Goal: Task Accomplishment & Management: Manage account settings

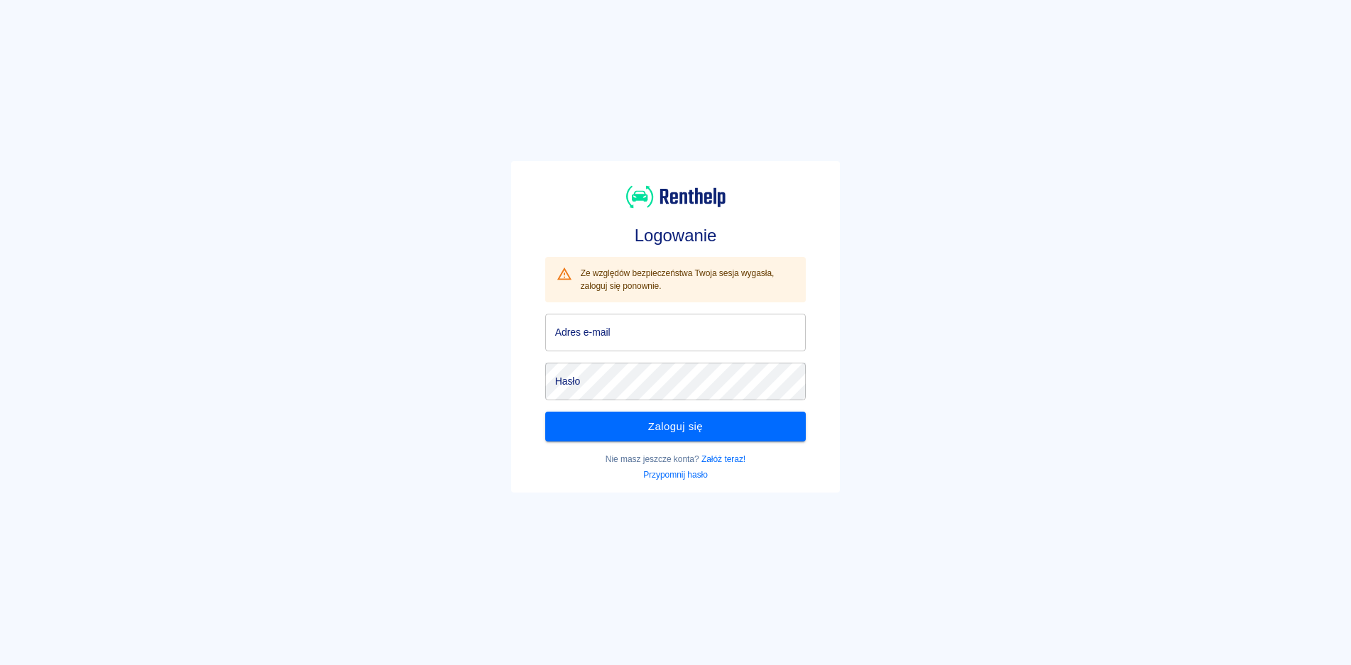
type input "[EMAIL_ADDRESS][DOMAIN_NAME]"
click at [629, 339] on input "[EMAIL_ADDRESS][DOMAIN_NAME]" at bounding box center [675, 333] width 261 height 38
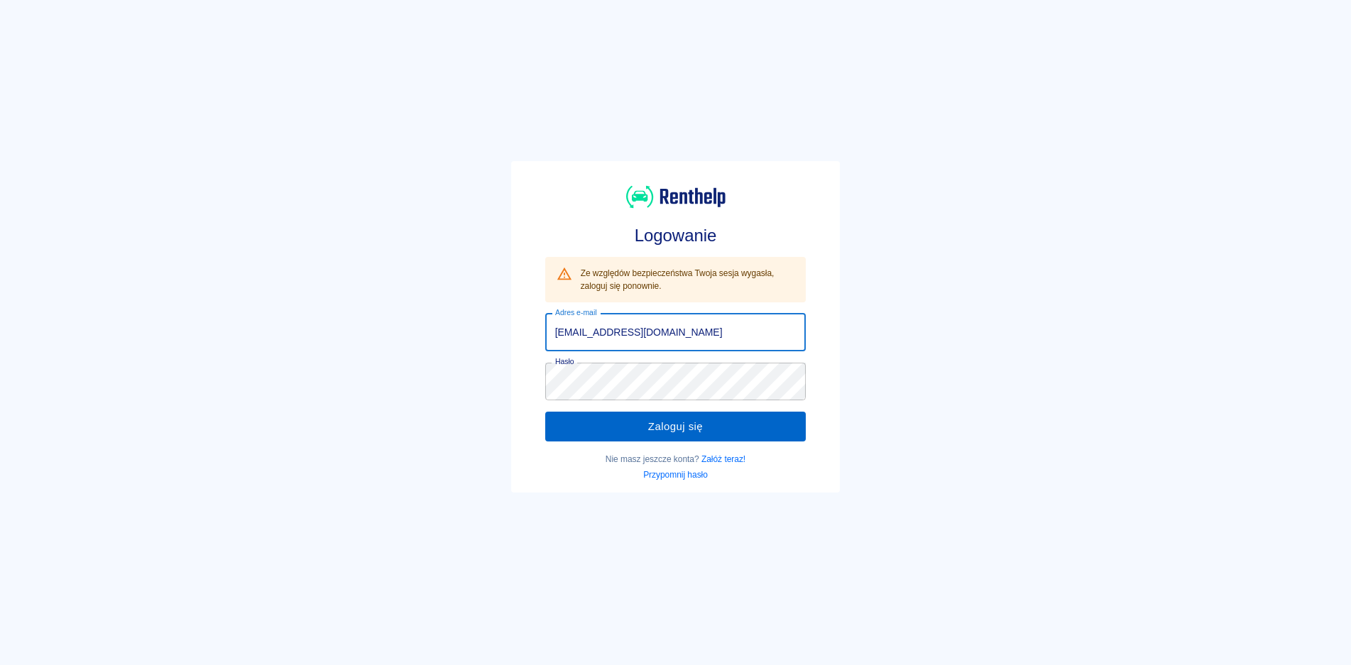
click at [630, 434] on button "Zaloguj się" at bounding box center [675, 427] width 261 height 30
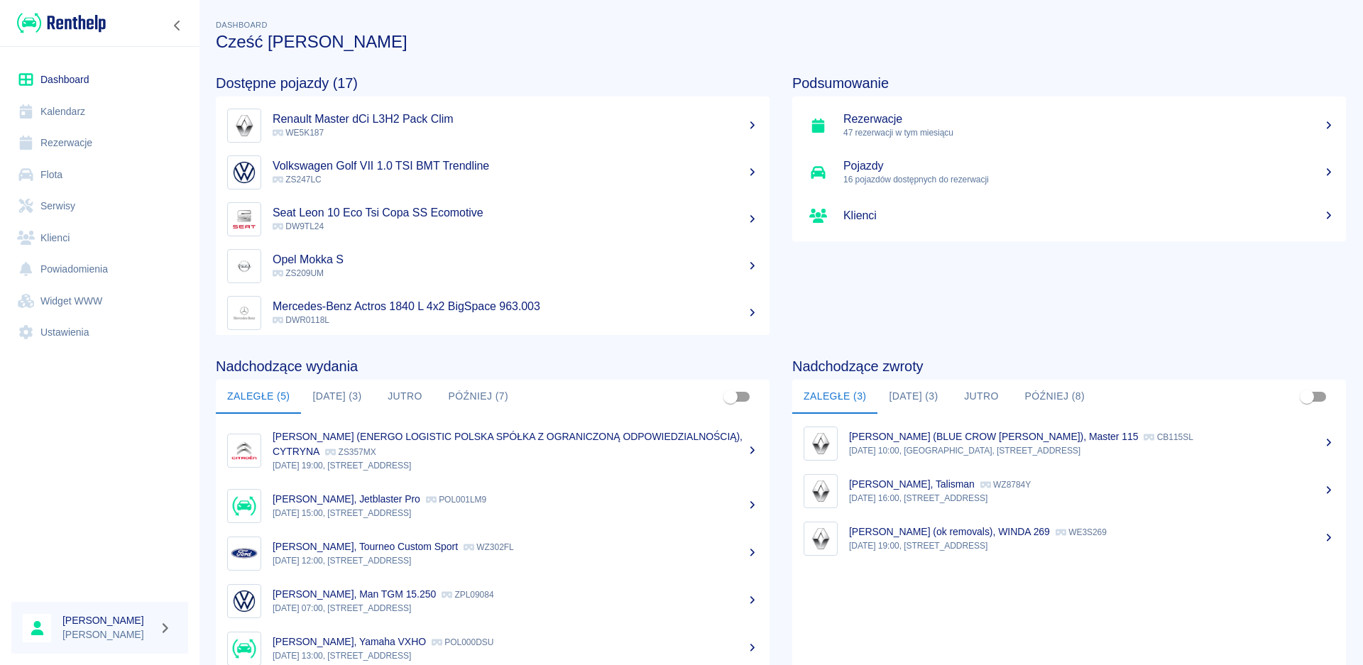
click at [339, 398] on button "[DATE] (3)" at bounding box center [337, 397] width 72 height 34
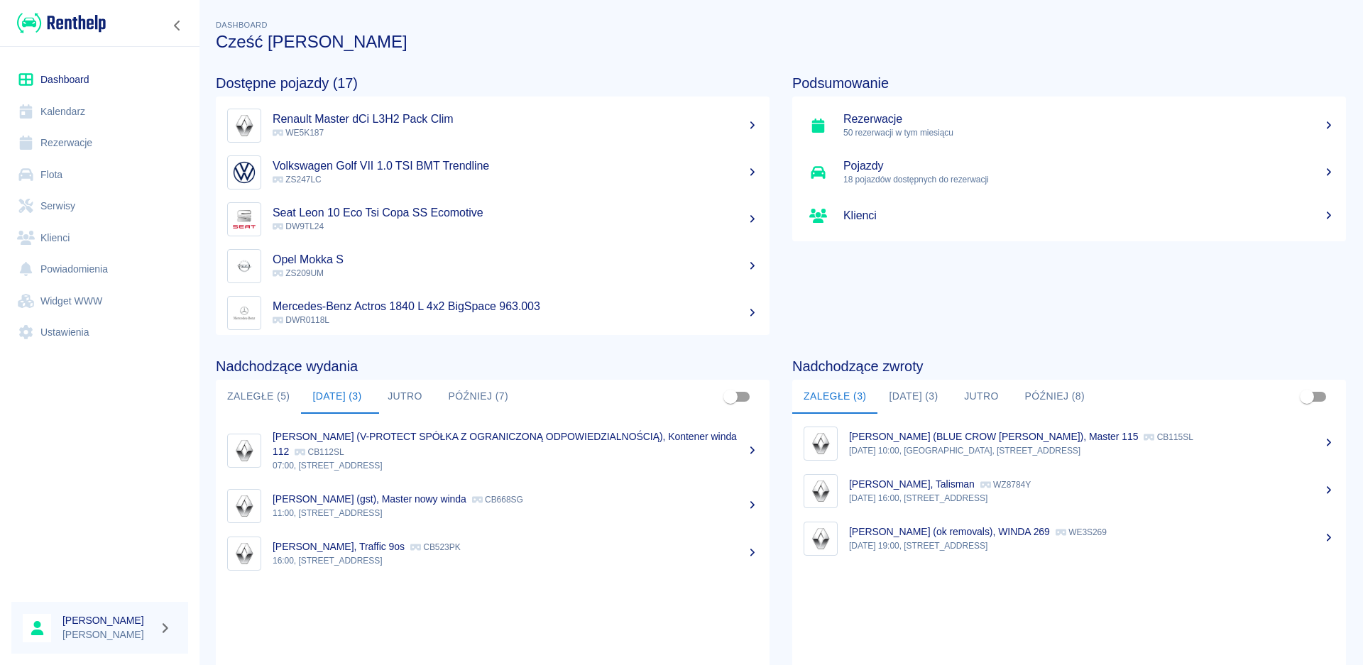
click at [400, 400] on button "Jutro" at bounding box center [405, 397] width 64 height 34
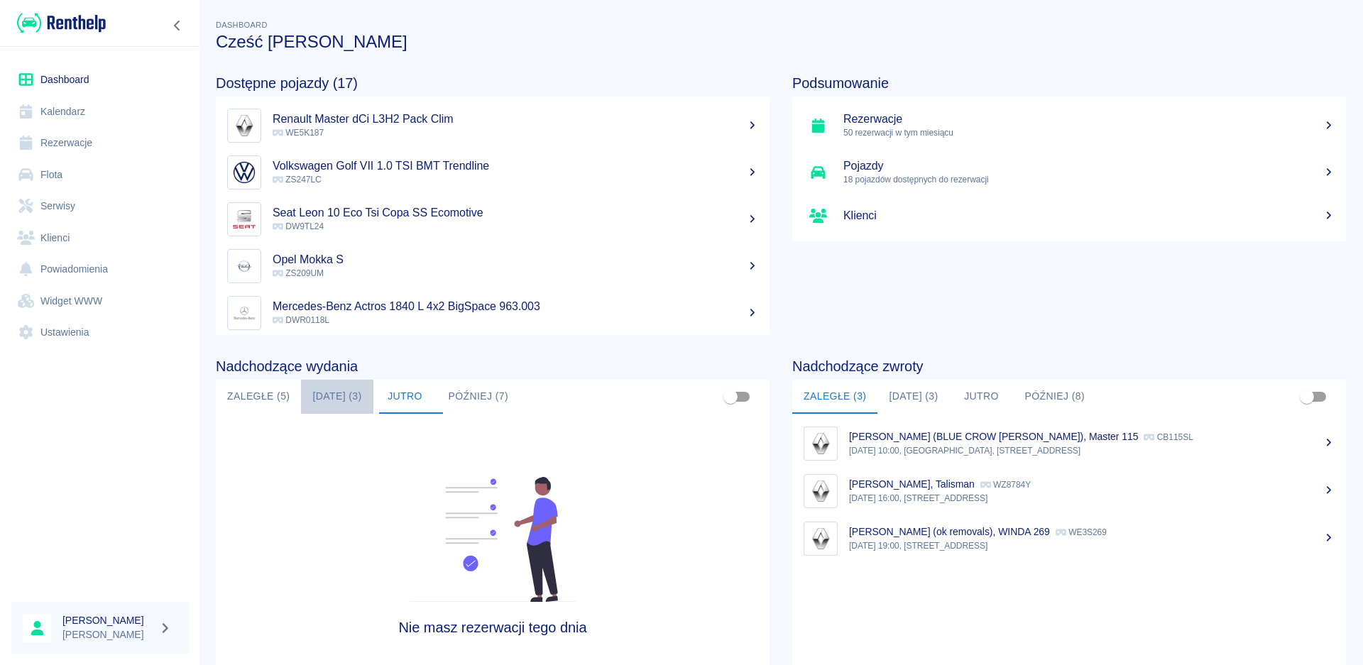
click at [344, 397] on button "[DATE] (3)" at bounding box center [337, 397] width 72 height 34
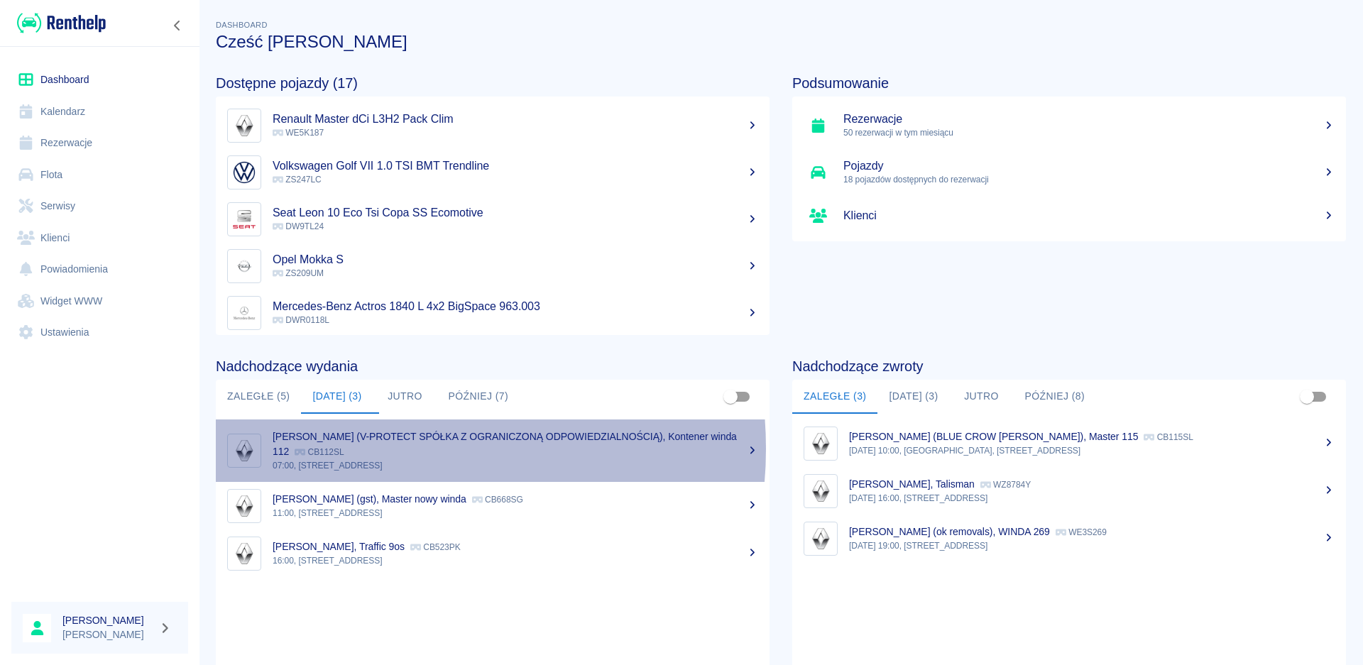
click at [370, 449] on div "[PERSON_NAME] (V-PROTECT SPÓŁKA Z OGRANICZONĄ ODPOWIEDZIALNOŚCIĄ), Kontener win…" at bounding box center [515, 444] width 485 height 30
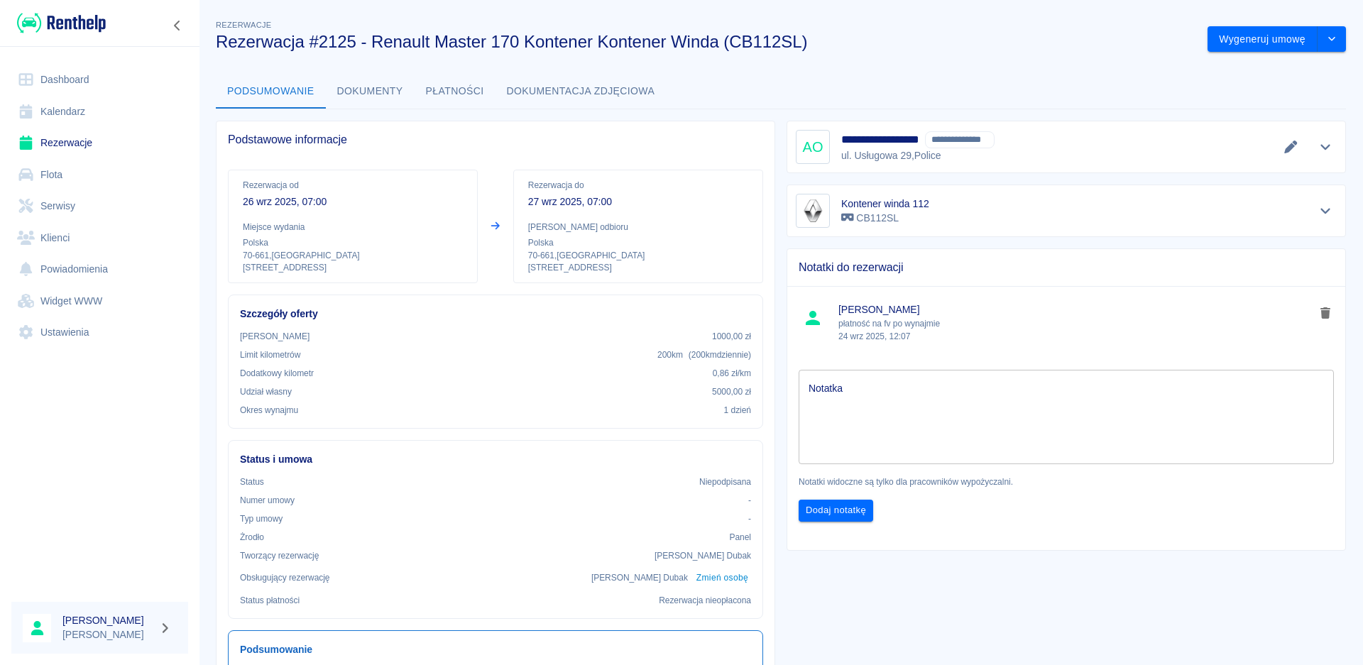
click at [1317, 145] on icon "Pokaż szczegóły" at bounding box center [1325, 147] width 16 height 13
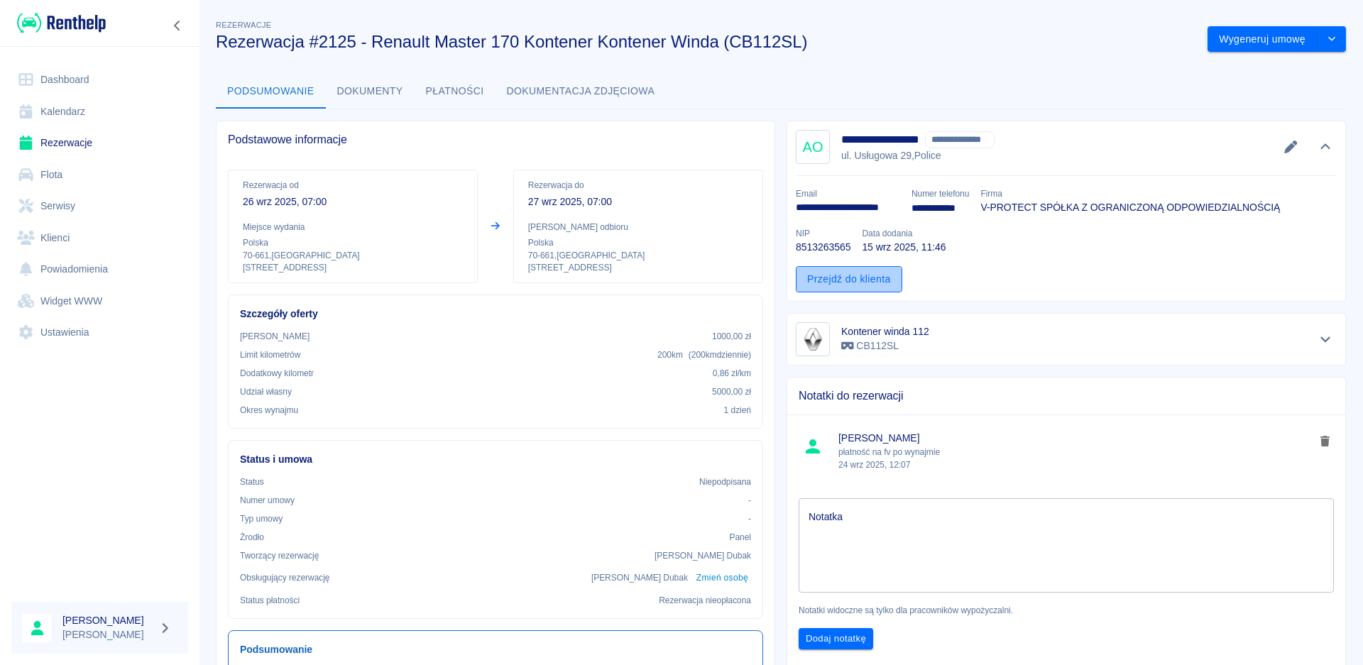
click at [847, 275] on link "Przejdź do klienta" at bounding box center [849, 279] width 106 height 26
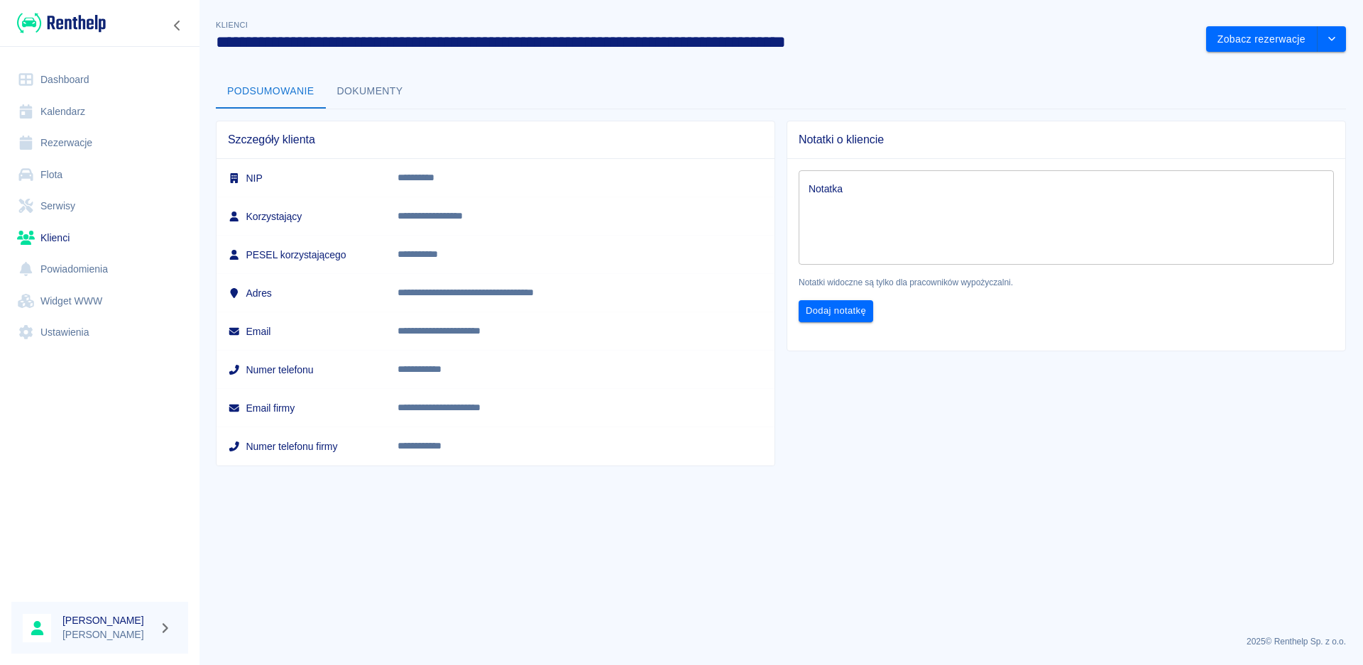
click at [349, 91] on button "Dokumenty" at bounding box center [370, 92] width 89 height 34
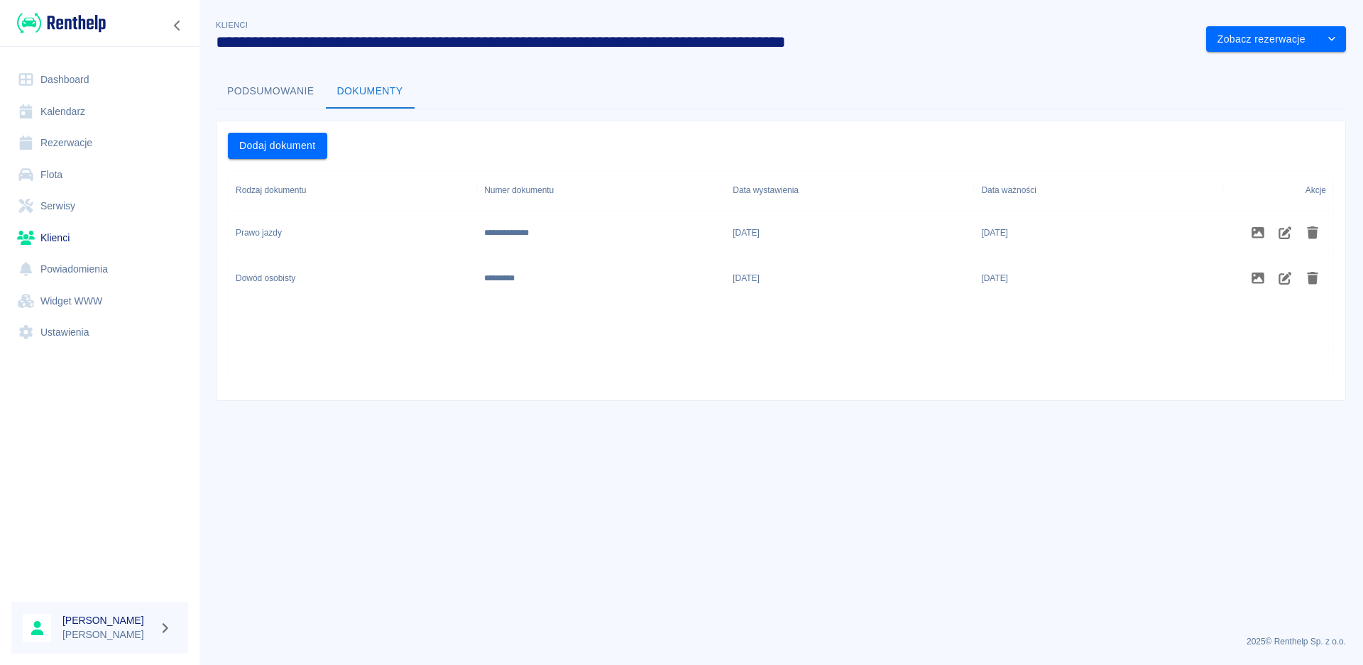
click at [279, 96] on button "Podsumowanie" at bounding box center [271, 92] width 110 height 34
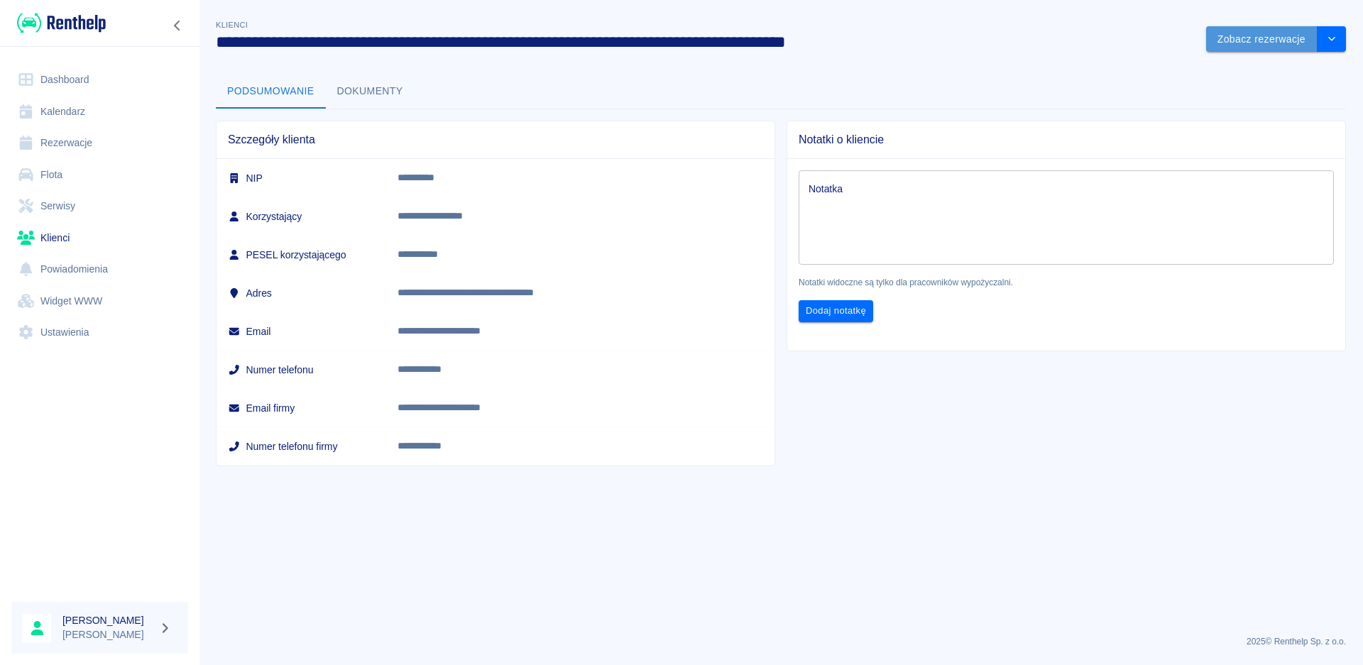
click at [1277, 35] on button "Zobacz rezerwacje" at bounding box center [1261, 39] width 111 height 26
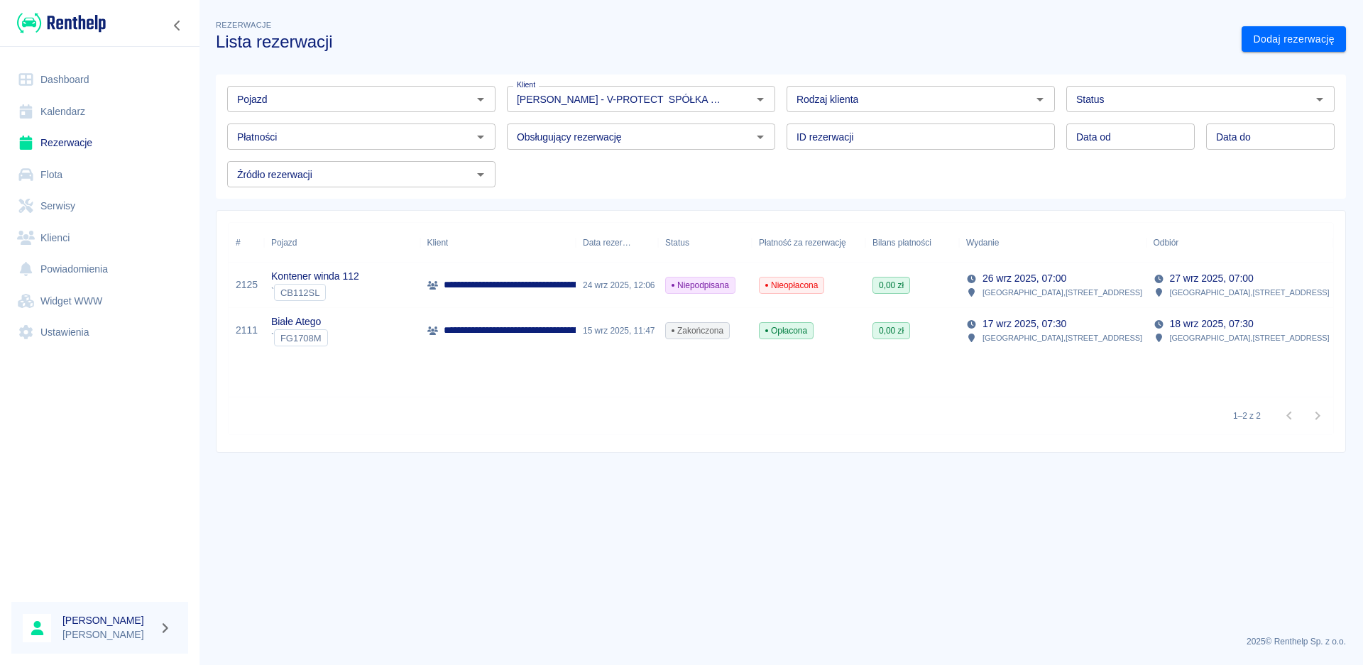
type input "[PERSON_NAME] - V-PROTECT SPÓŁKA Z OGRANICZONĄ ODPOWIEDZIALNOŚCIĄ (NIP: 8513263…"
click at [536, 278] on p "**********" at bounding box center [594, 285] width 300 height 15
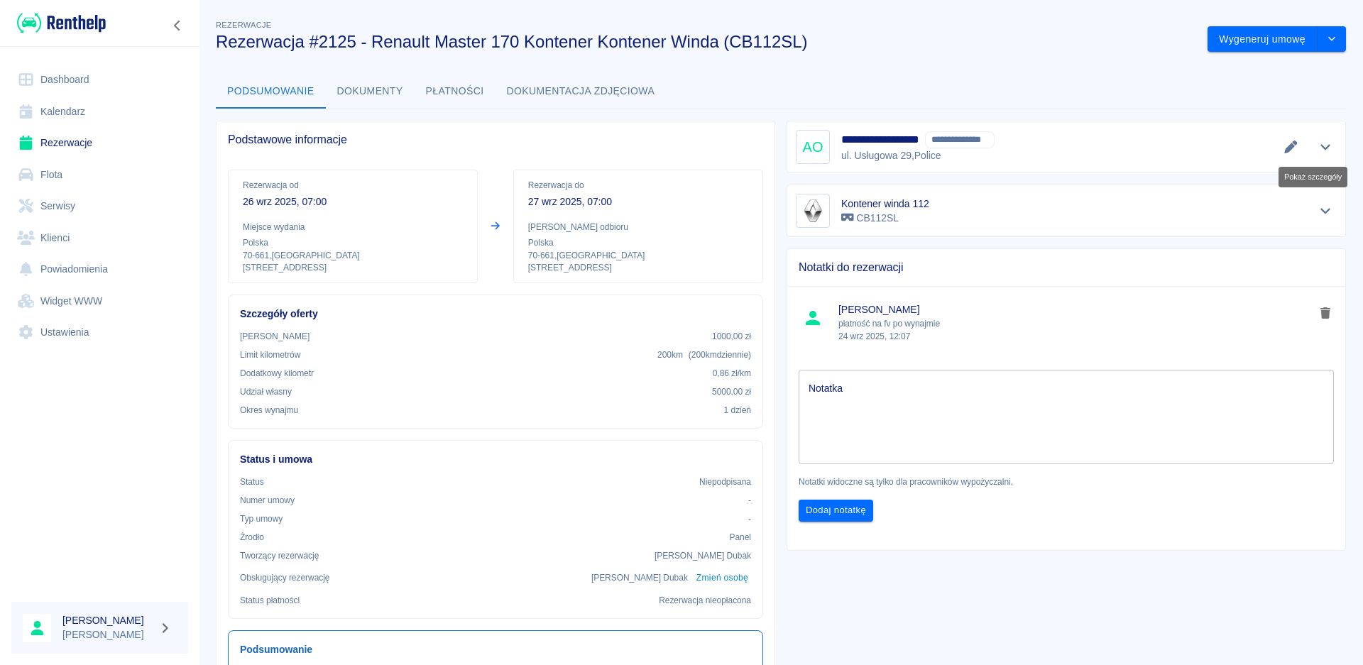
click at [1319, 148] on icon "Pokaż szczegóły" at bounding box center [1325, 147] width 16 height 13
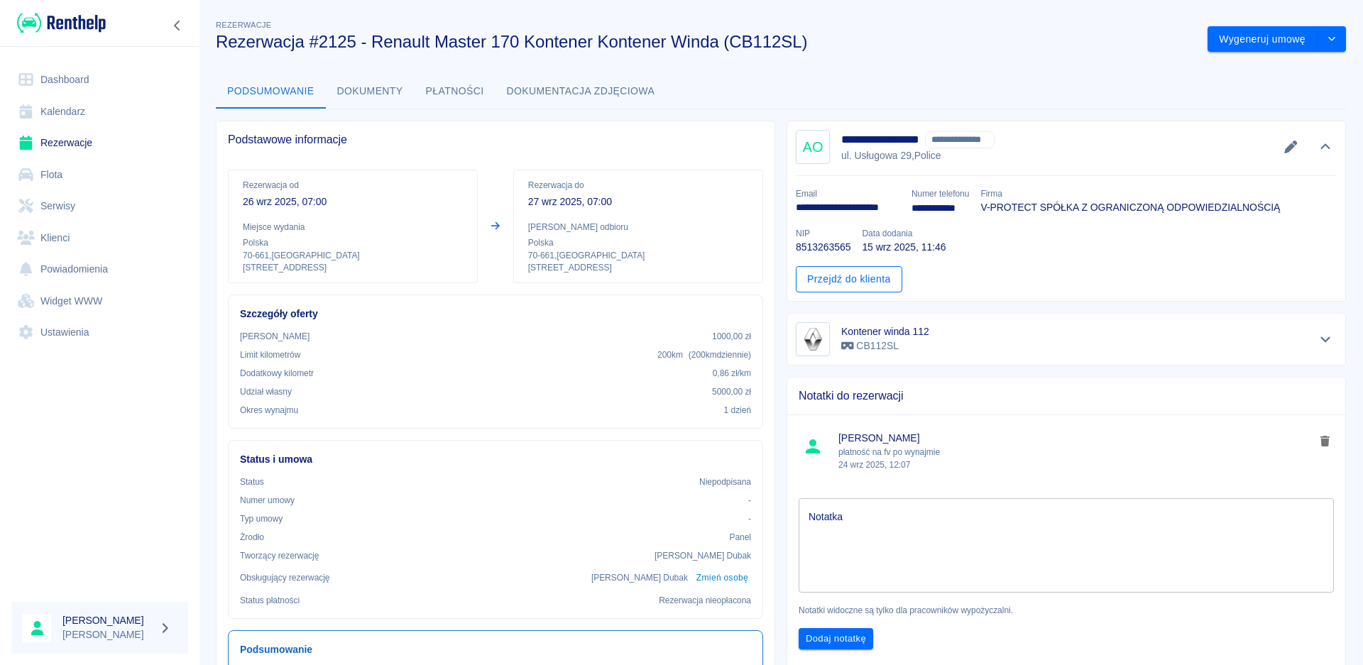
click at [862, 284] on link "Przejdź do klienta" at bounding box center [849, 279] width 106 height 26
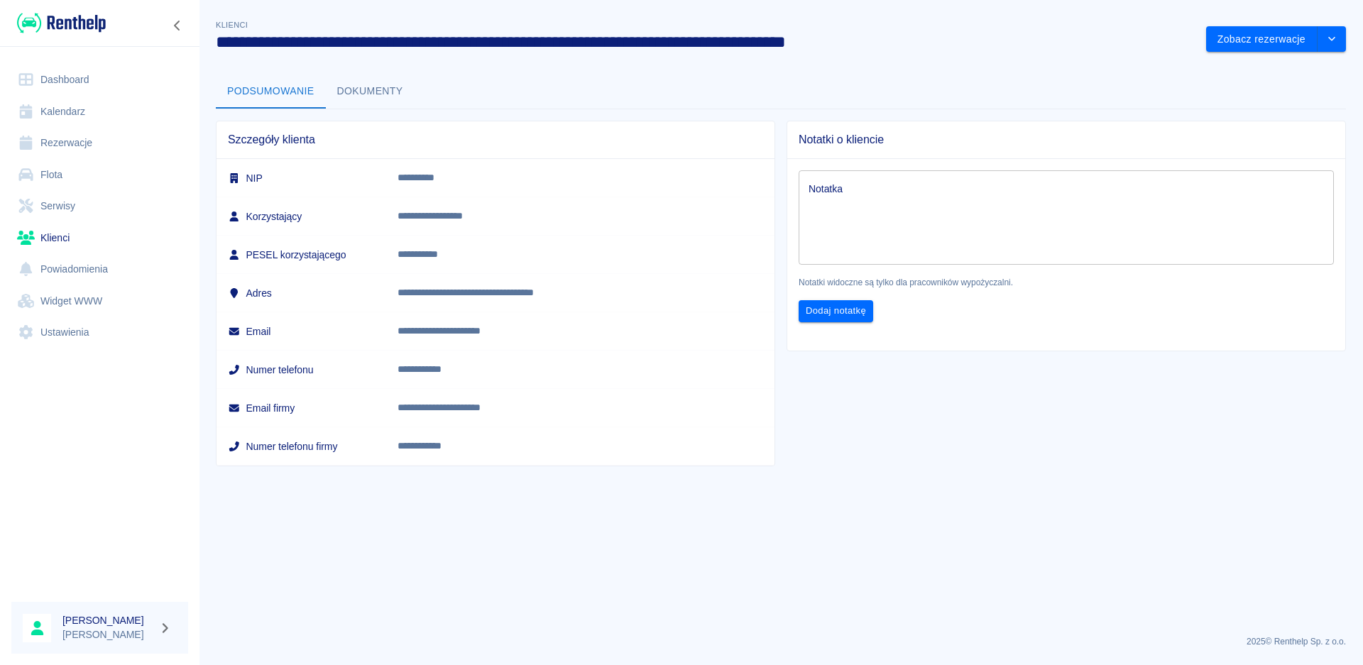
click at [361, 85] on button "Dokumenty" at bounding box center [370, 92] width 89 height 34
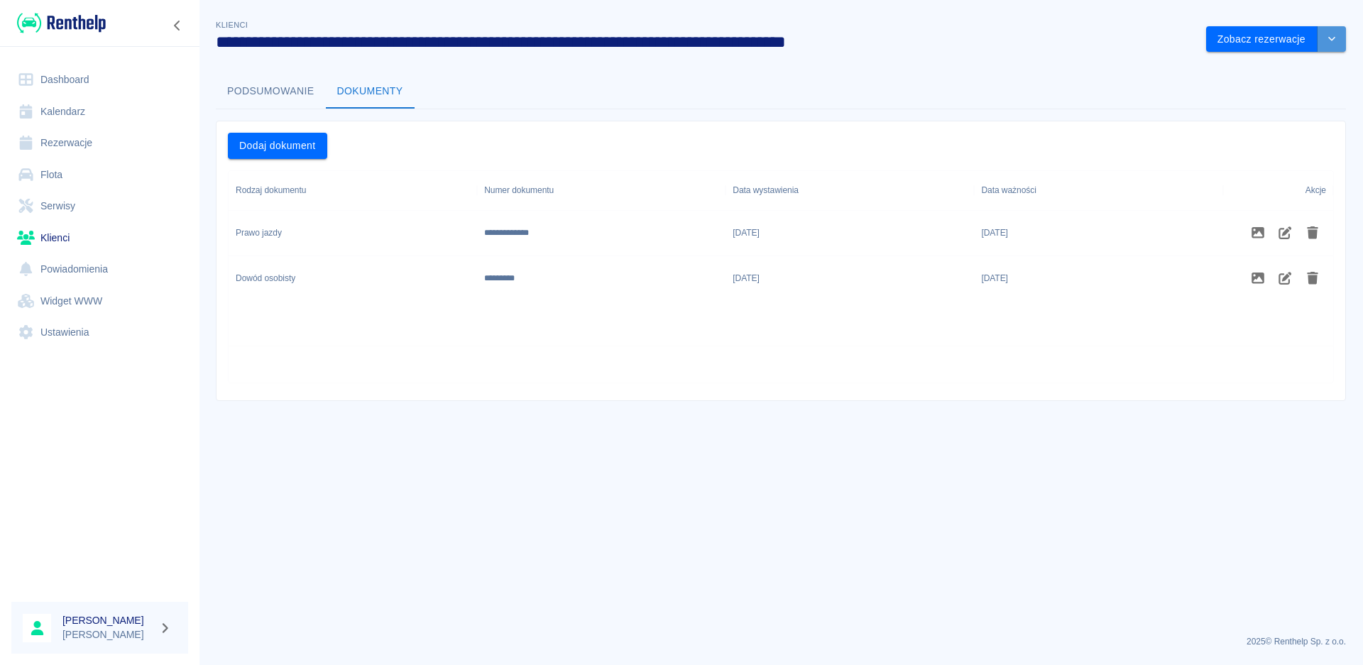
click at [1336, 35] on icon "drop-down" at bounding box center [1331, 38] width 11 height 9
click at [1337, 40] on icon "drop-down" at bounding box center [1331, 38] width 11 height 9
click at [1246, 48] on button "Zobacz rezerwacje" at bounding box center [1261, 39] width 111 height 26
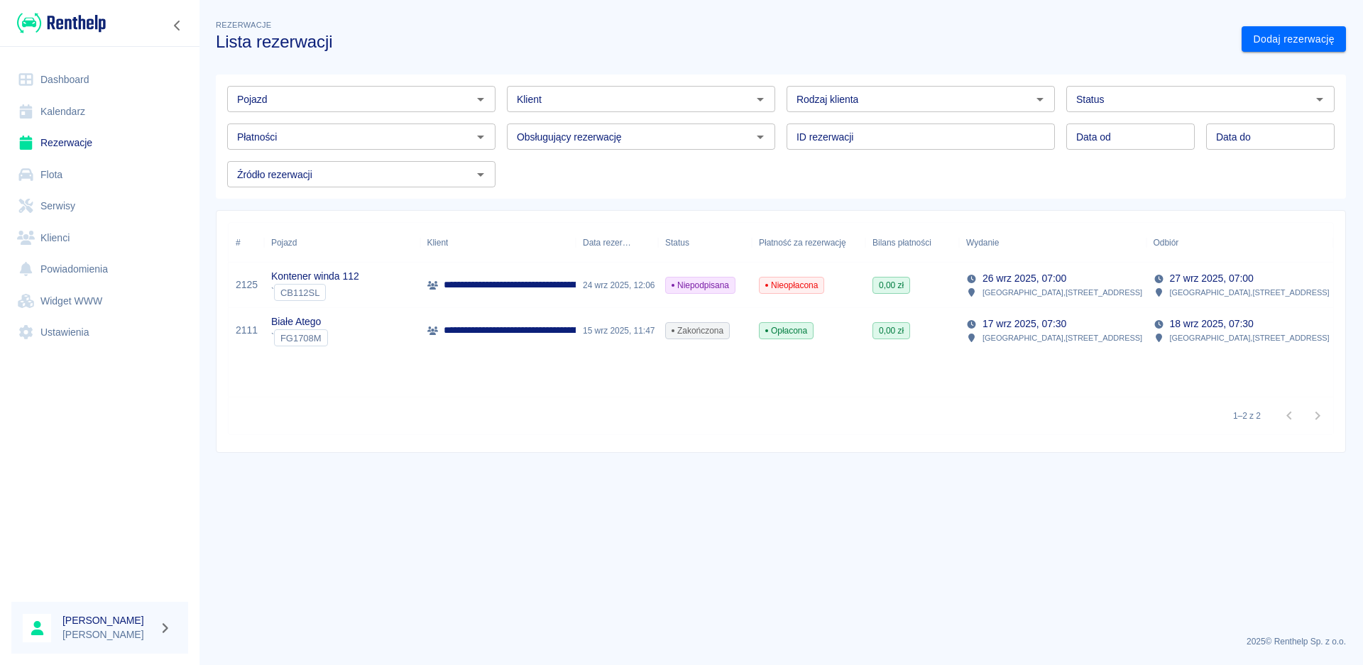
type input "[PERSON_NAME] - V-PROTECT SPÓŁKA Z OGRANICZONĄ ODPOWIEDZIALNOŚCIĄ (NIP: 8513263…"
click at [564, 290] on p "**********" at bounding box center [594, 285] width 300 height 15
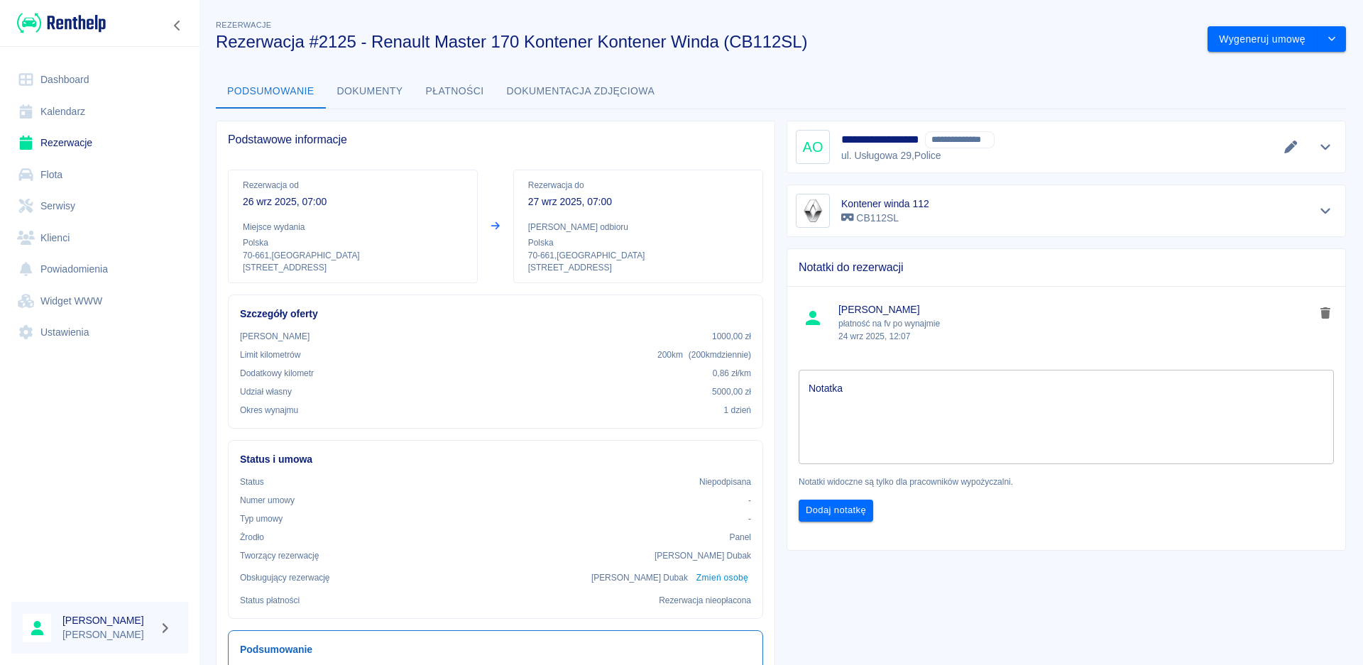
click at [1317, 150] on icon "Pokaż szczegóły" at bounding box center [1325, 147] width 16 height 13
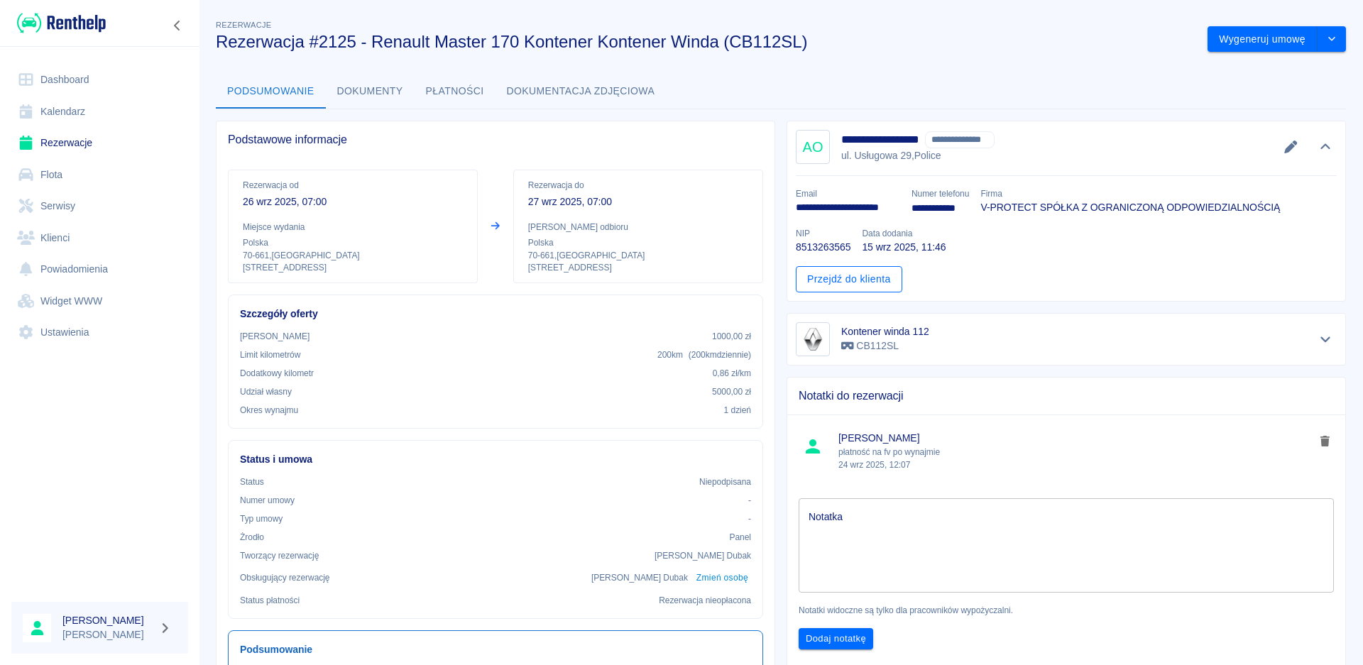
click at [858, 282] on link "Przejdź do klienta" at bounding box center [849, 279] width 106 height 26
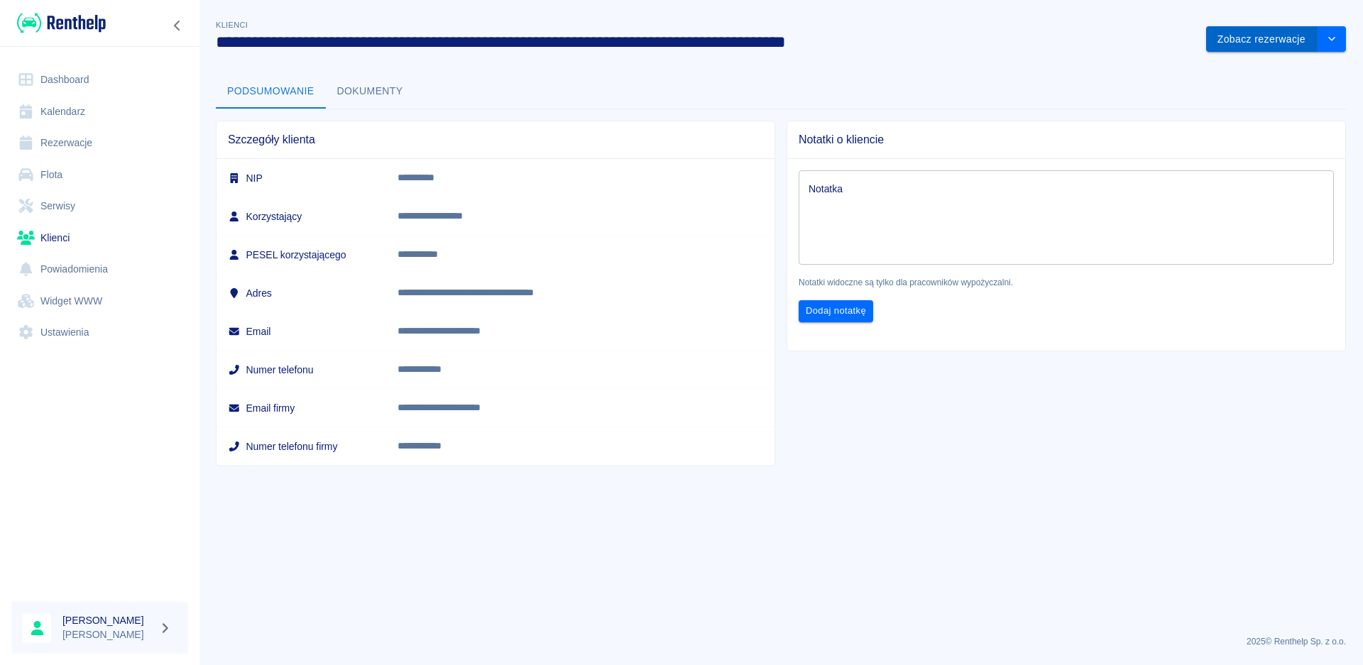
click at [1268, 38] on button "Zobacz rezerwacje" at bounding box center [1261, 39] width 111 height 26
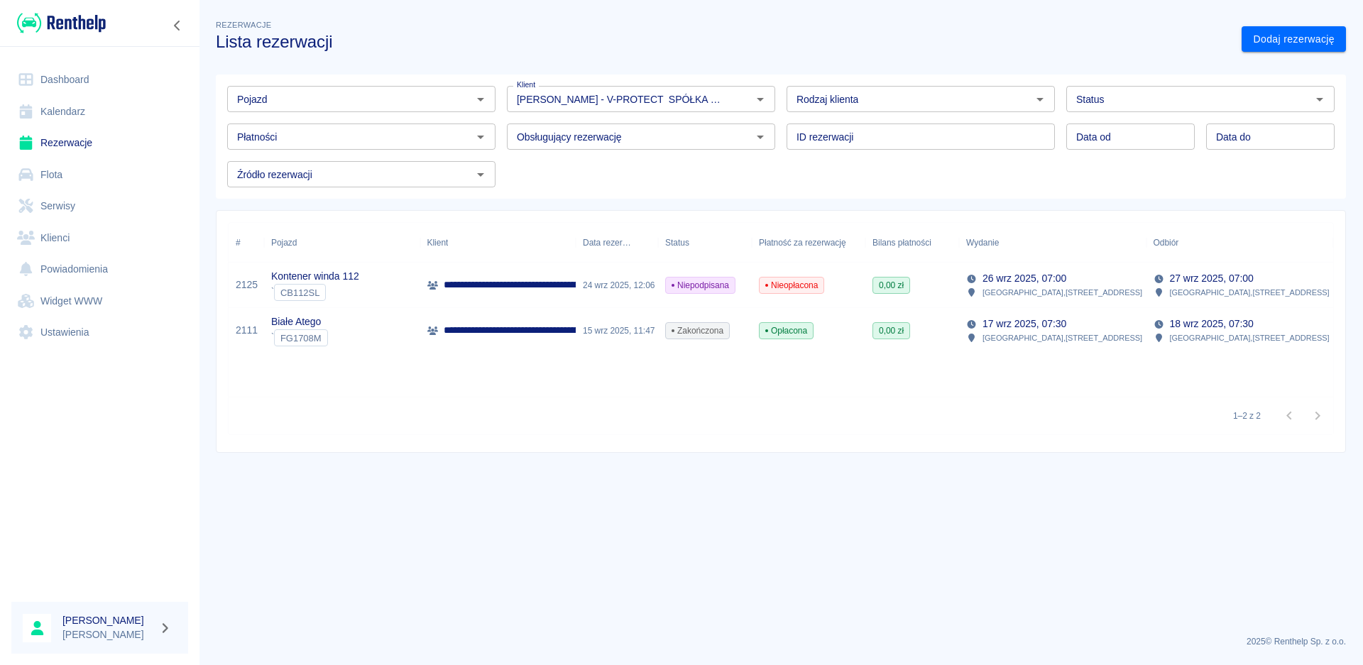
click at [515, 283] on p "**********" at bounding box center [594, 285] width 300 height 15
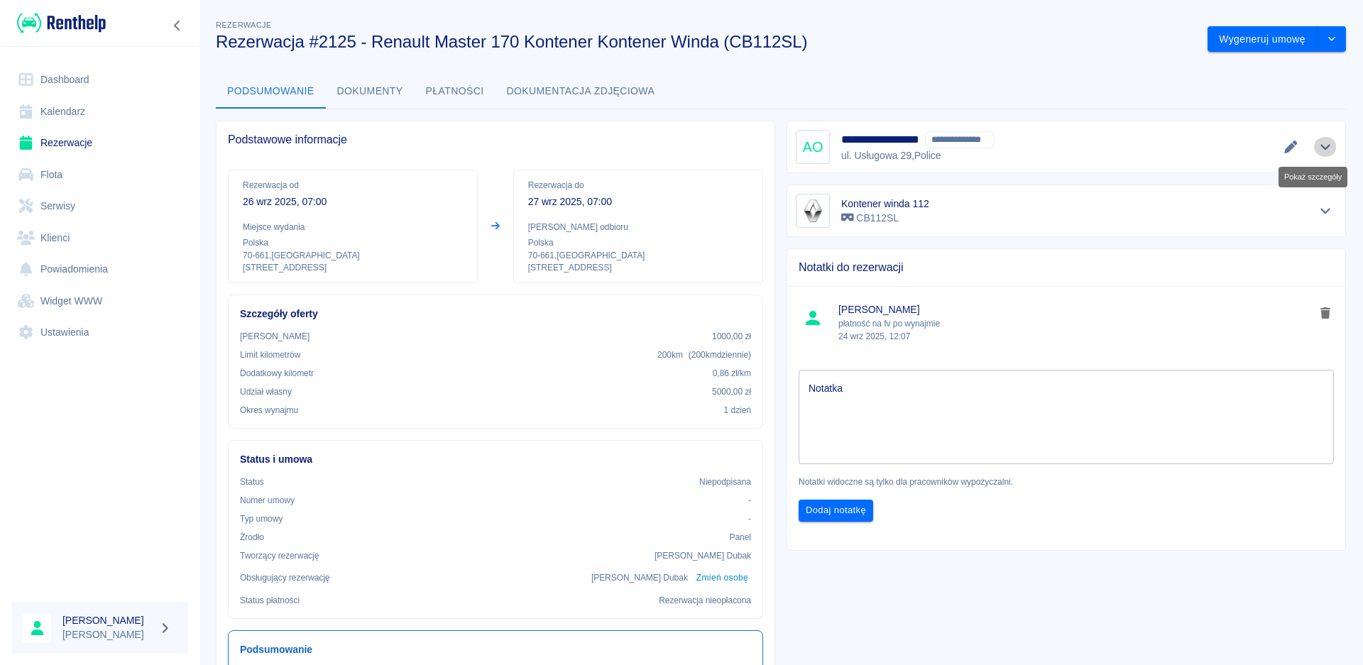
click at [1323, 150] on button "Pokaż szczegóły" at bounding box center [1325, 147] width 23 height 20
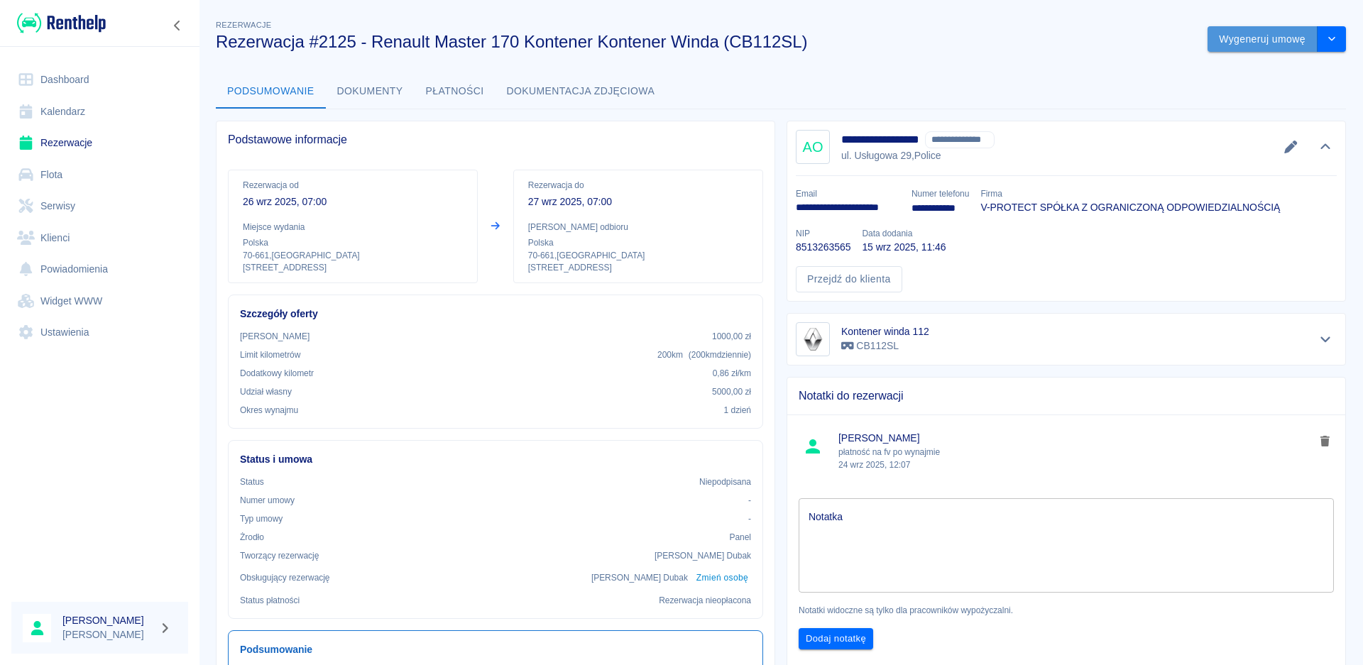
click at [1257, 40] on button "Wygeneruj umowę" at bounding box center [1262, 39] width 110 height 26
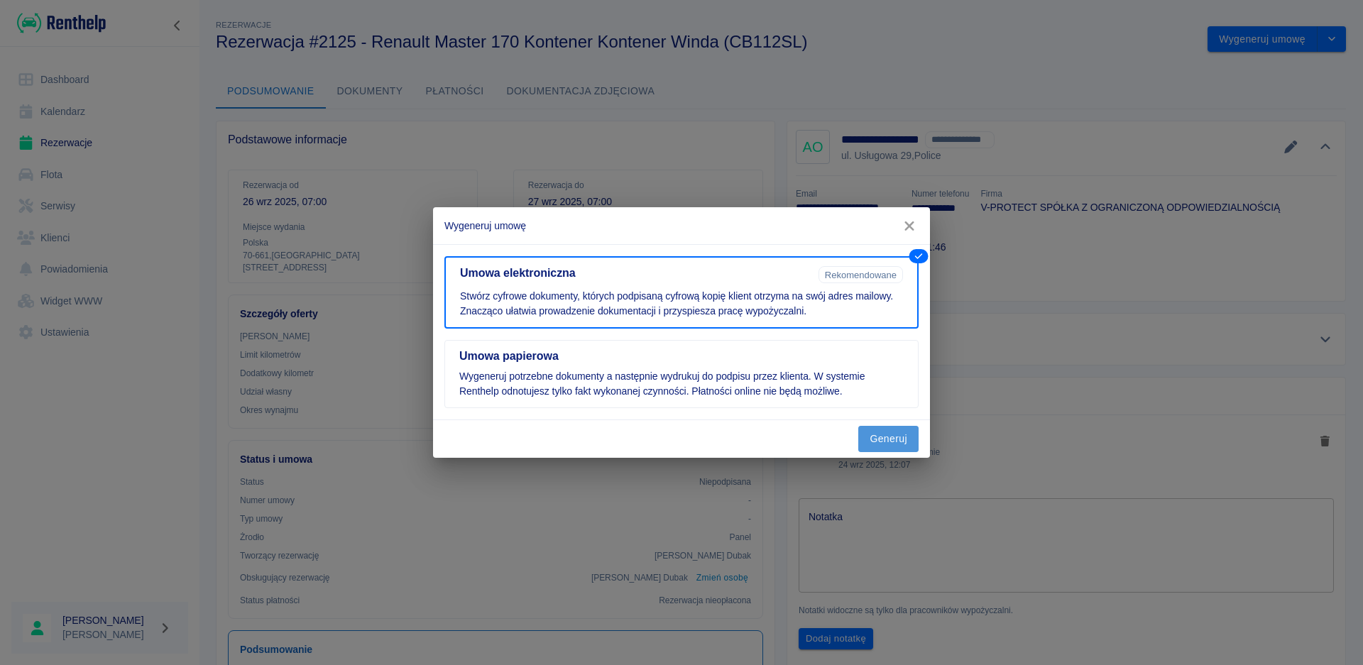
click at [906, 436] on button "Generuj" at bounding box center [888, 439] width 60 height 26
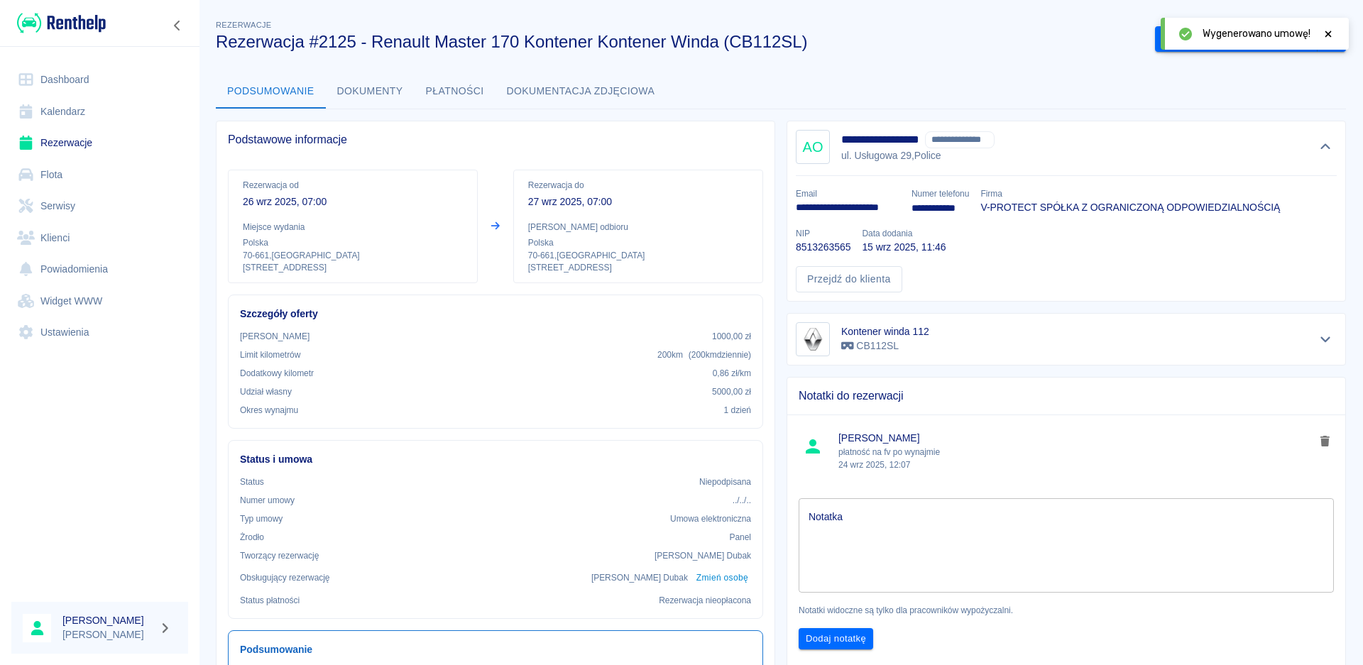
click at [1327, 36] on icon at bounding box center [1328, 34] width 13 height 10
click at [1200, 34] on button "Podpisz umowę elektroniczną" at bounding box center [1236, 39] width 163 height 26
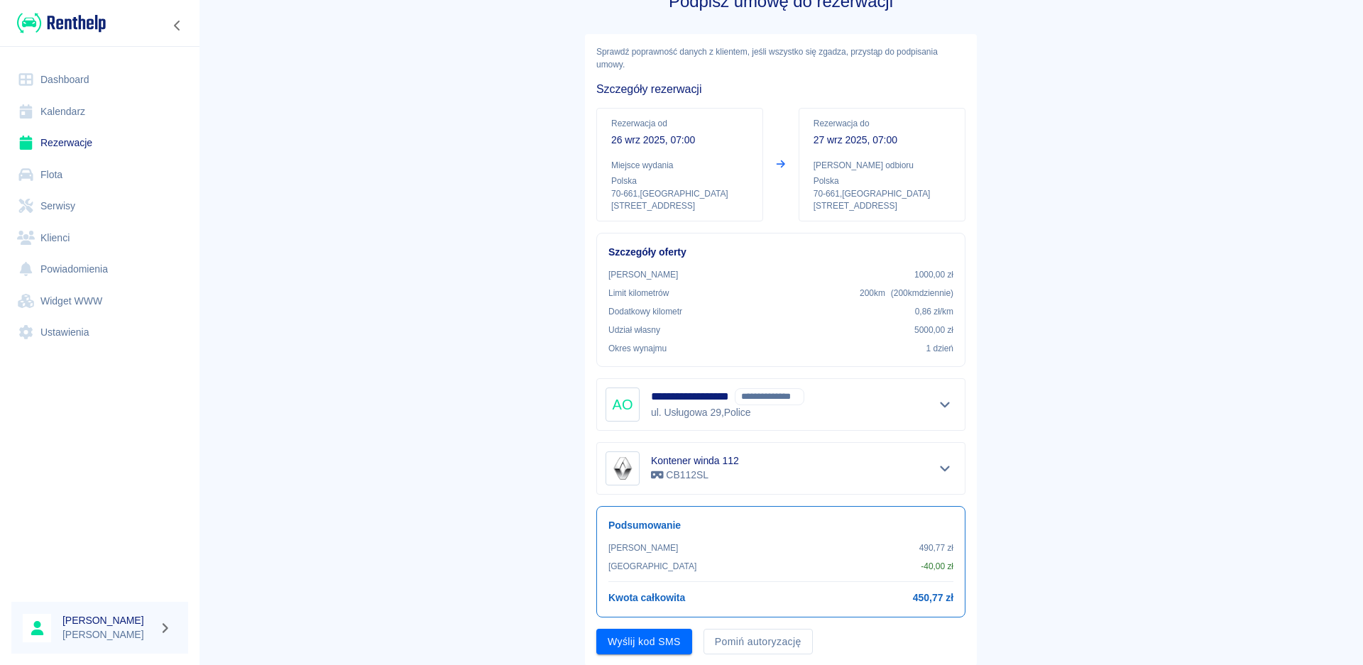
scroll to position [82, 0]
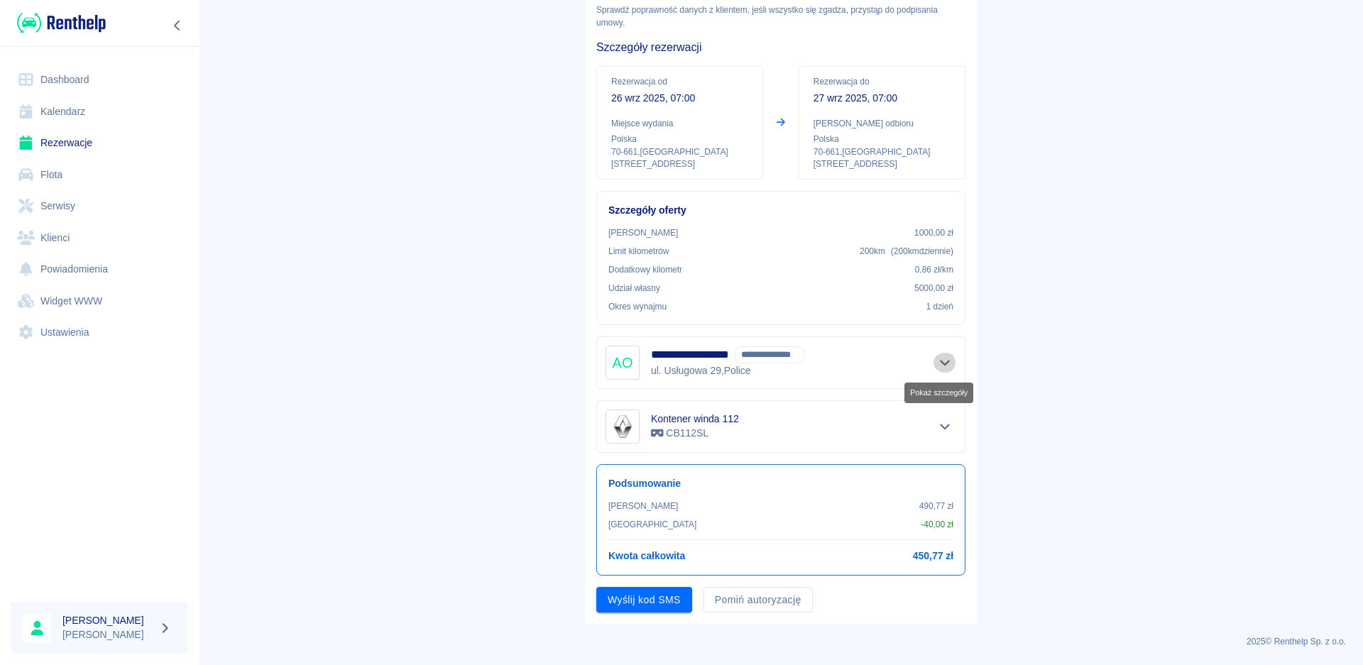
drag, startPoint x: 943, startPoint y: 366, endPoint x: 957, endPoint y: 398, distance: 35.2
click at [943, 366] on icon "Pokaż szczegóły" at bounding box center [945, 362] width 16 height 13
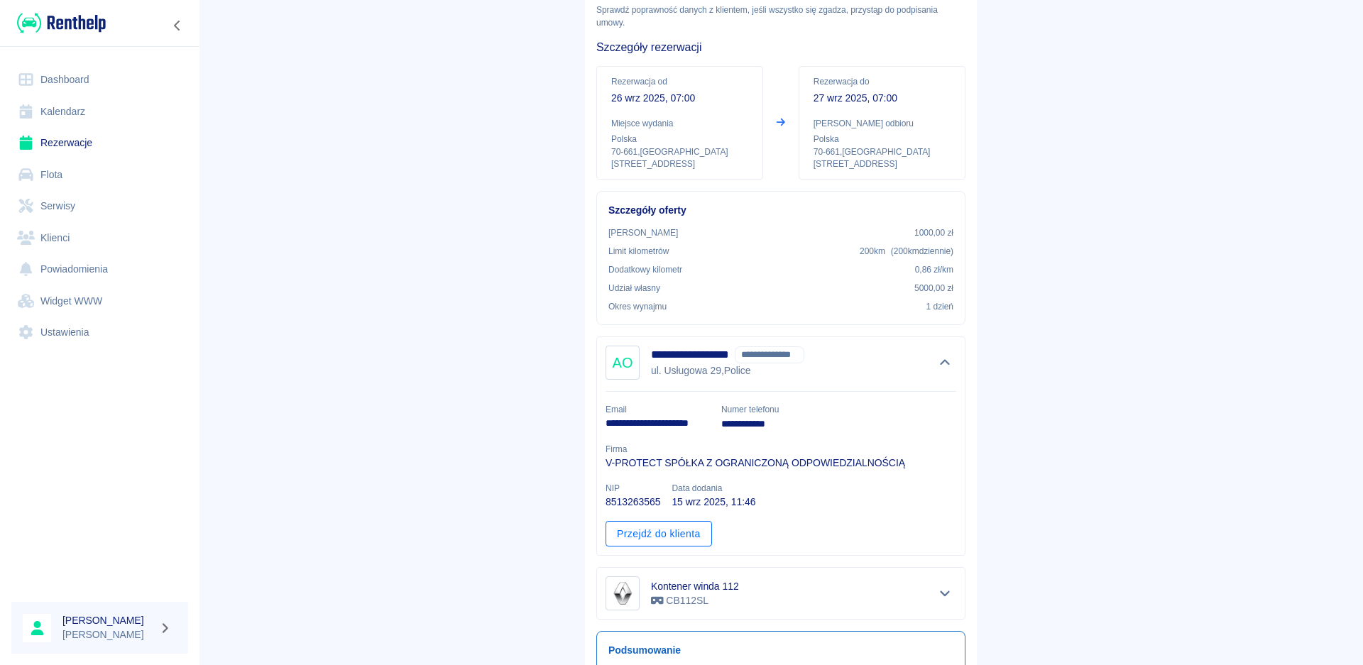
click at [688, 532] on link "Przejdź do klienta" at bounding box center [658, 534] width 106 height 26
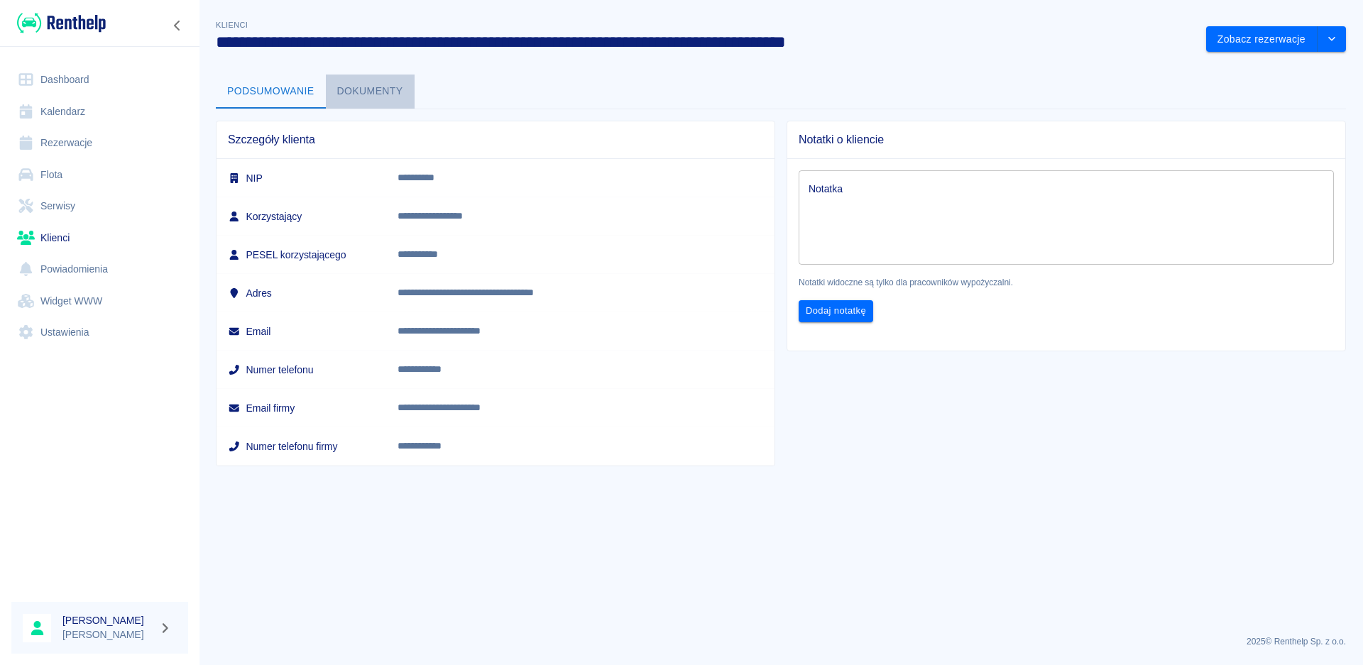
click at [370, 97] on button "Dokumenty" at bounding box center [370, 92] width 89 height 34
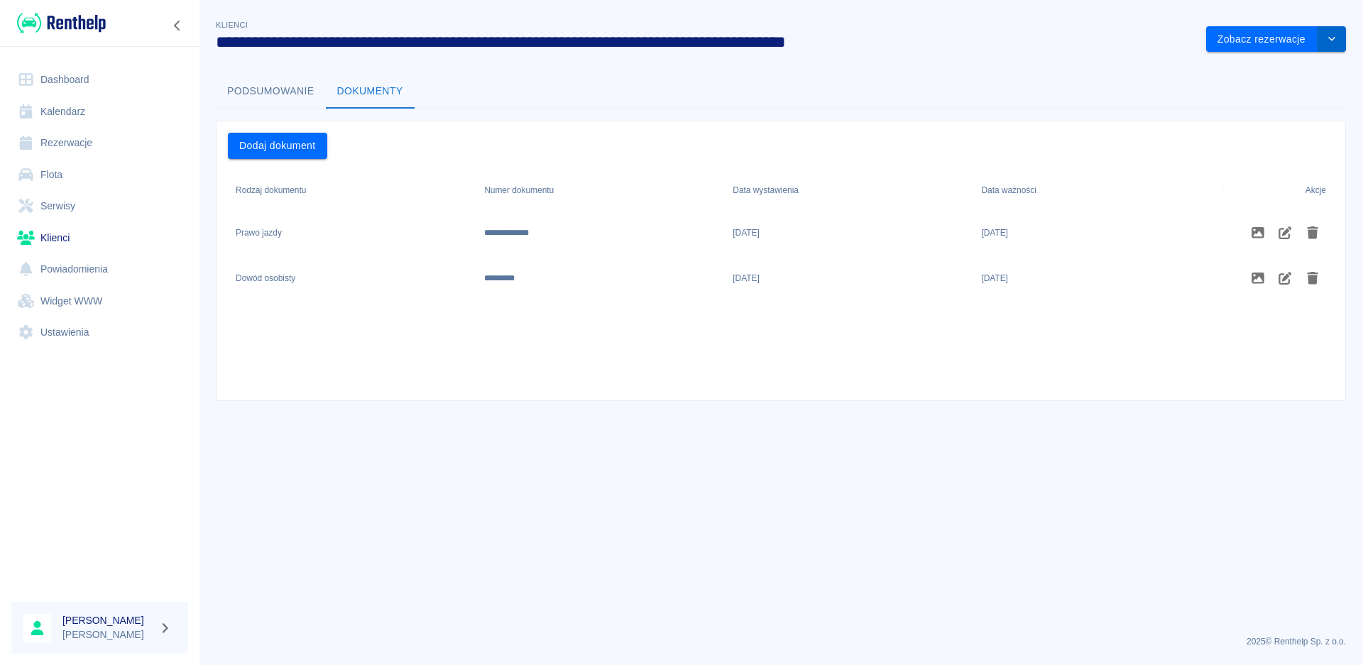
click at [1341, 40] on button "drop-down" at bounding box center [1331, 39] width 28 height 26
click at [1274, 72] on li "Edytuj klienta" at bounding box center [1276, 68] width 128 height 23
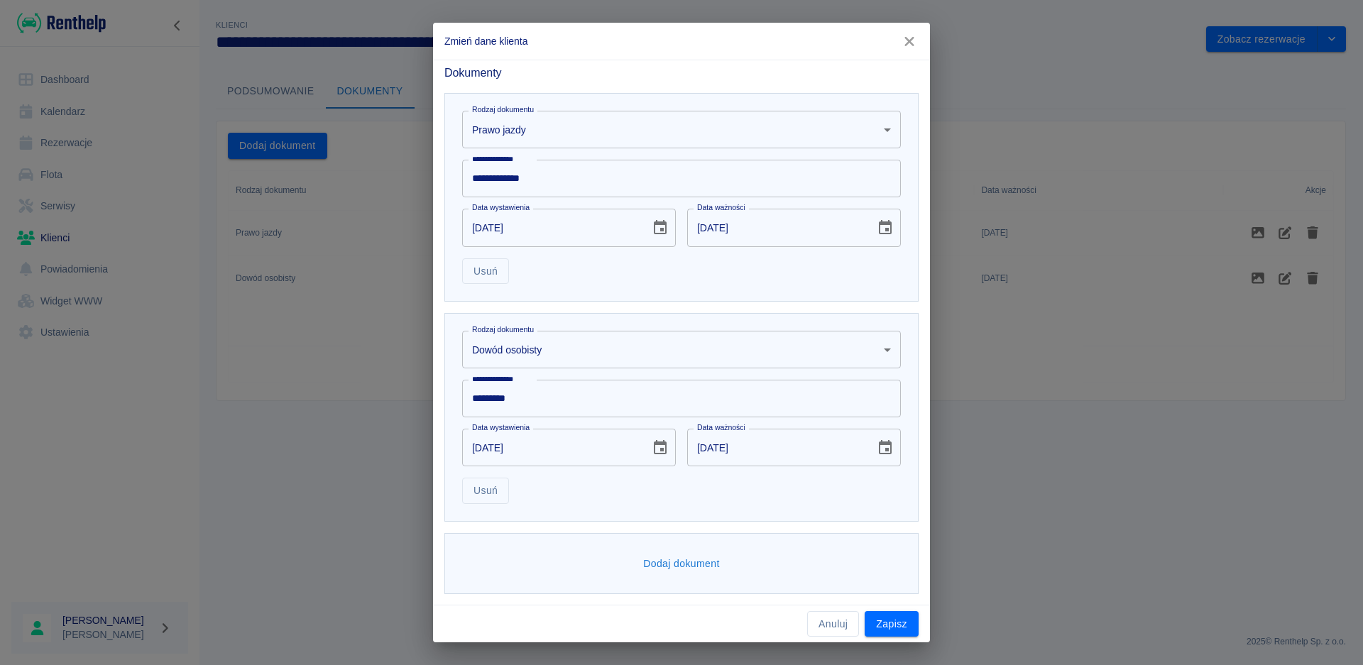
scroll to position [577, 0]
click at [686, 559] on button "Dodaj dokument" at bounding box center [681, 563] width 88 height 26
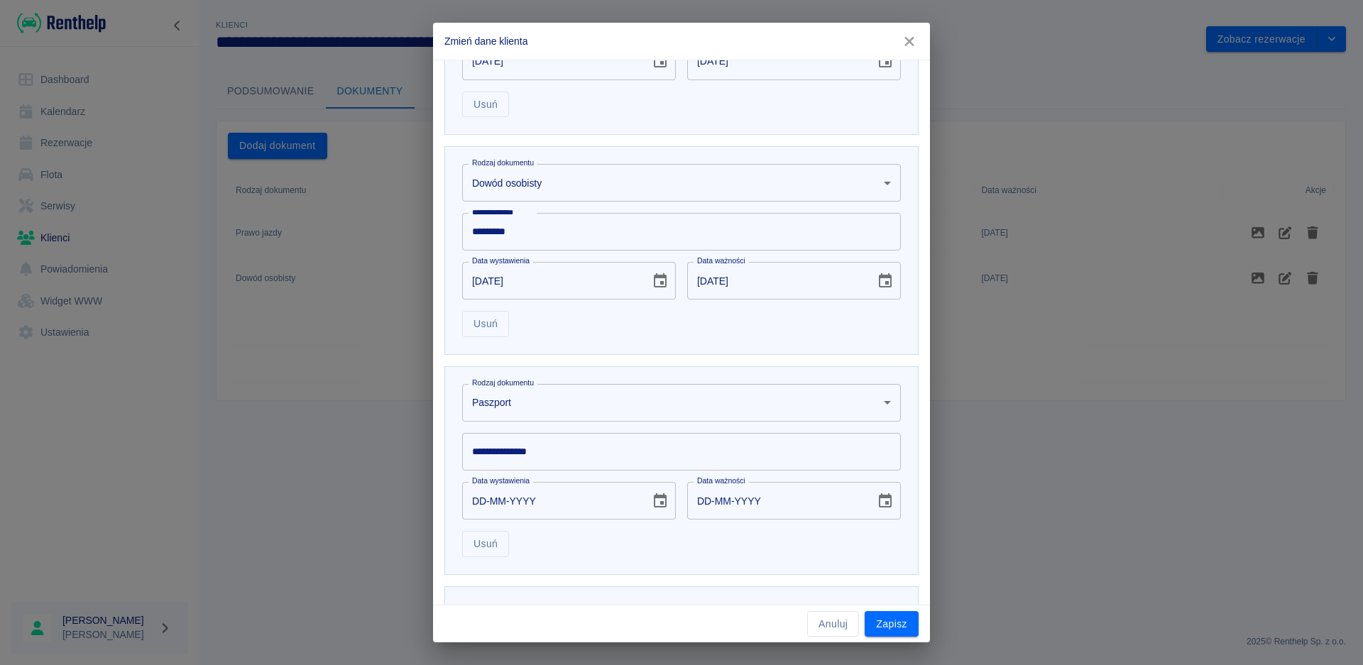
scroll to position [790, 0]
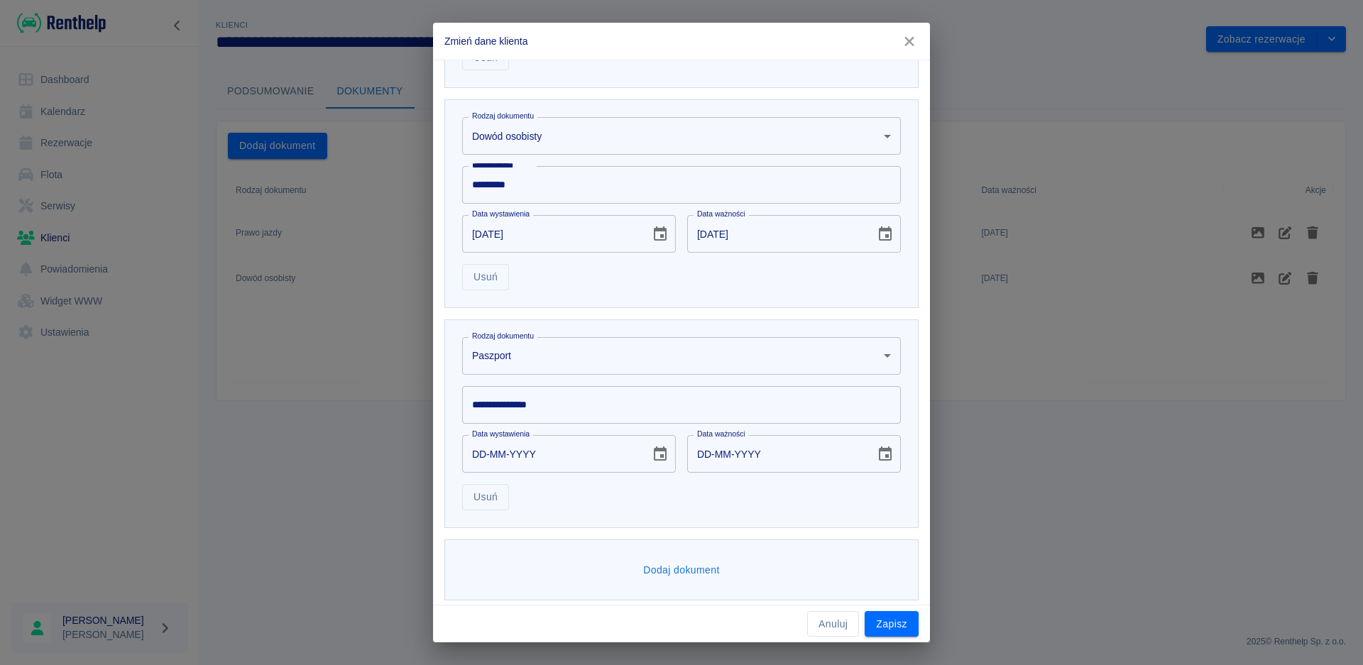
click at [880, 352] on body "**********" at bounding box center [681, 332] width 1363 height 665
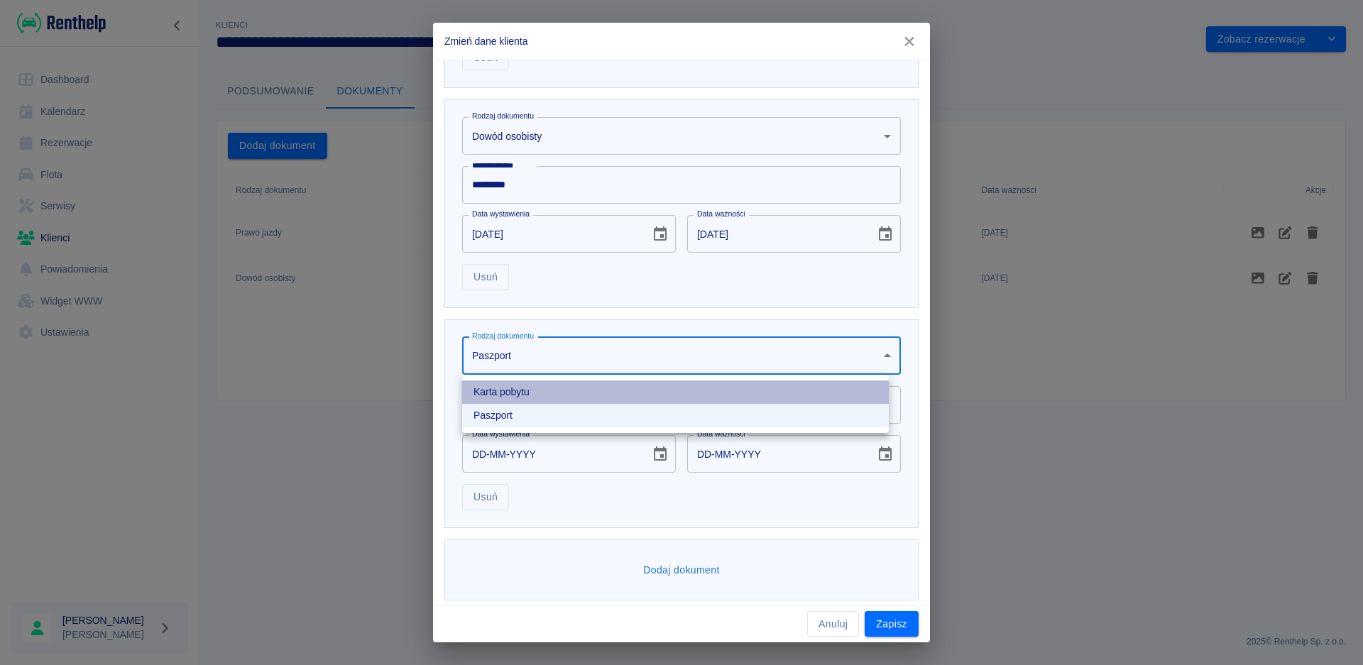
click at [546, 395] on li "Karta pobytu" at bounding box center [675, 391] width 427 height 23
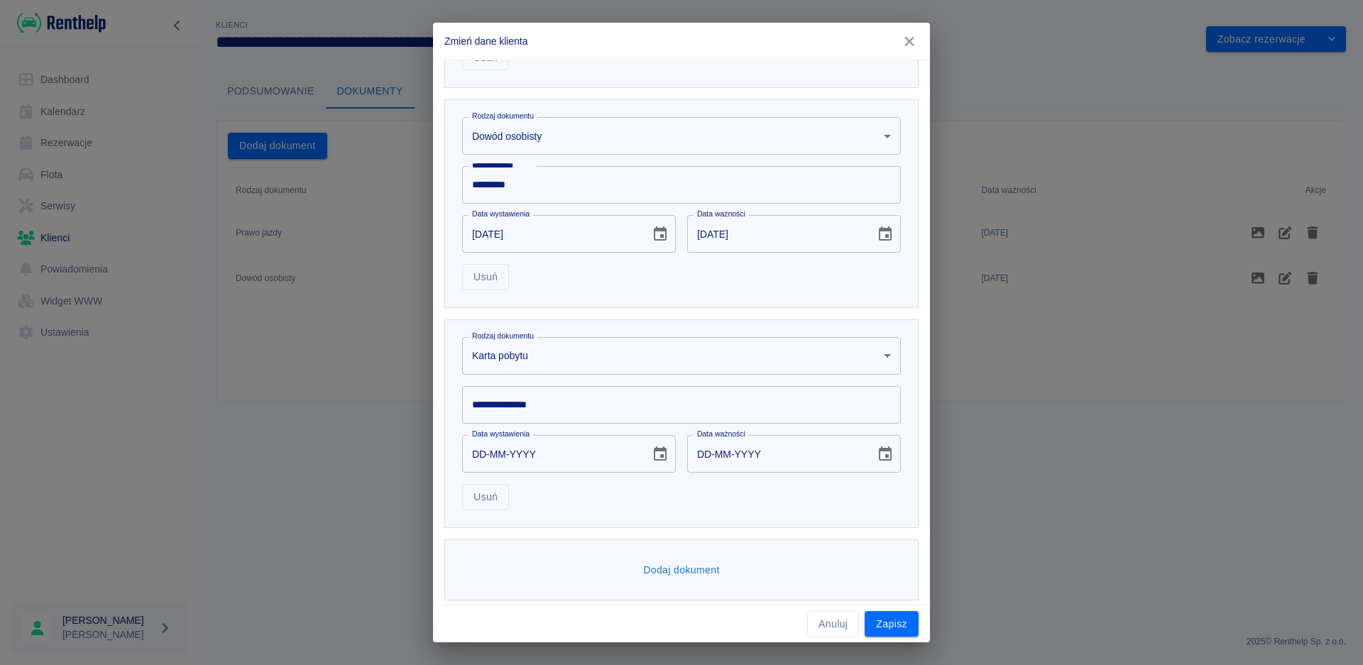
click at [500, 408] on input "**********" at bounding box center [681, 405] width 439 height 38
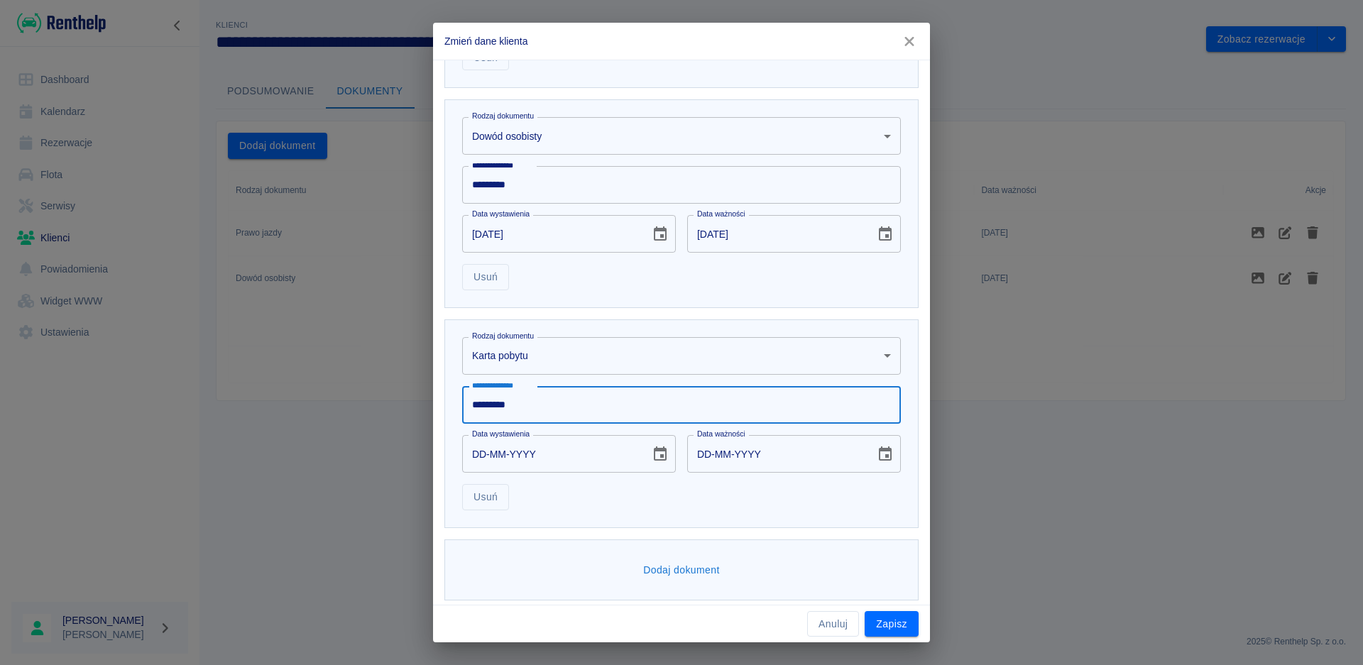
type input "*********"
click at [703, 456] on input "DD-MM-YYYY" at bounding box center [776, 454] width 178 height 38
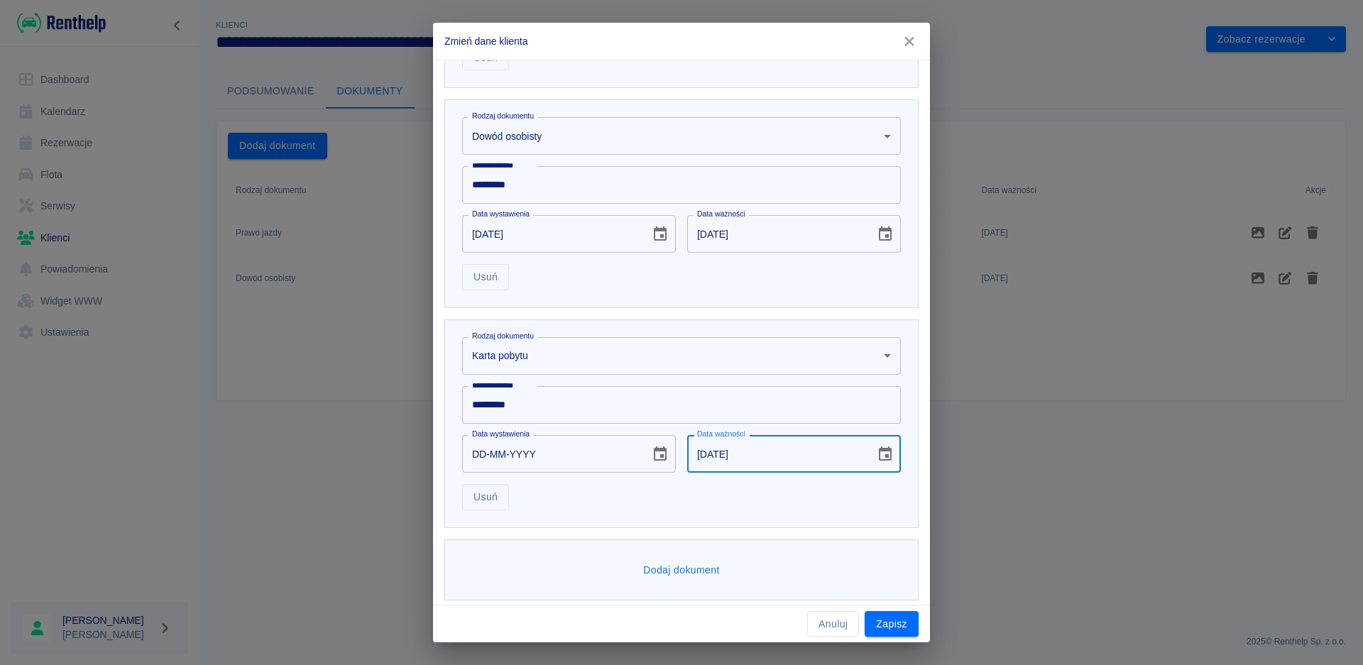
type input "[DATE]"
click at [483, 452] on input "DD-MM-YYYY" at bounding box center [551, 454] width 178 height 38
type input "14-04-0020"
type input "14-04-0030"
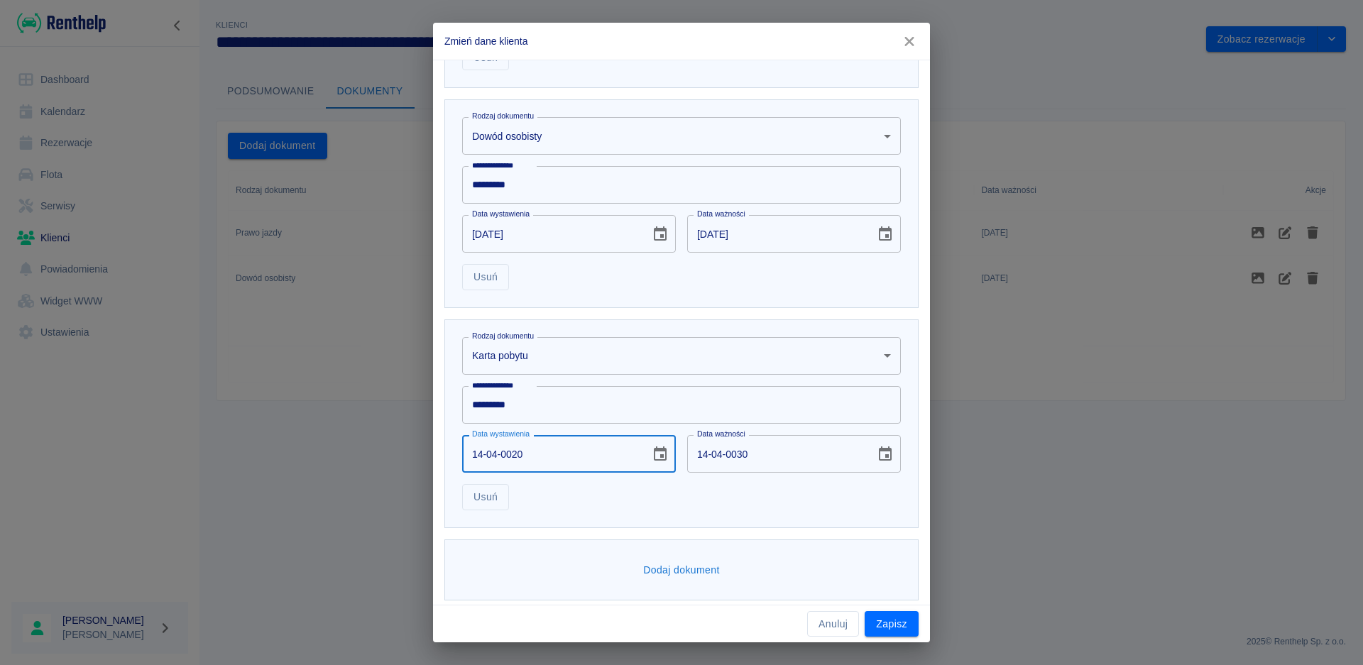
type input "14-04-0202"
type input "14-04-0212"
type input "[DATE]"
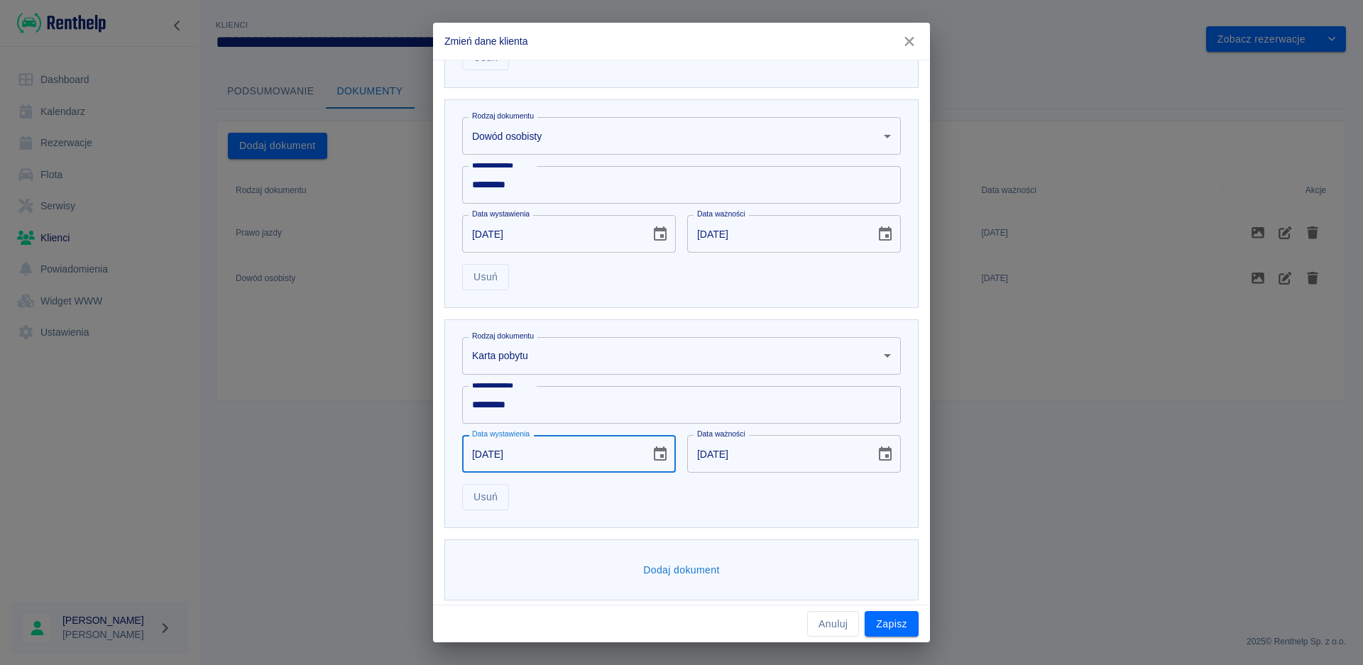
click at [668, 520] on div "**********" at bounding box center [681, 423] width 474 height 209
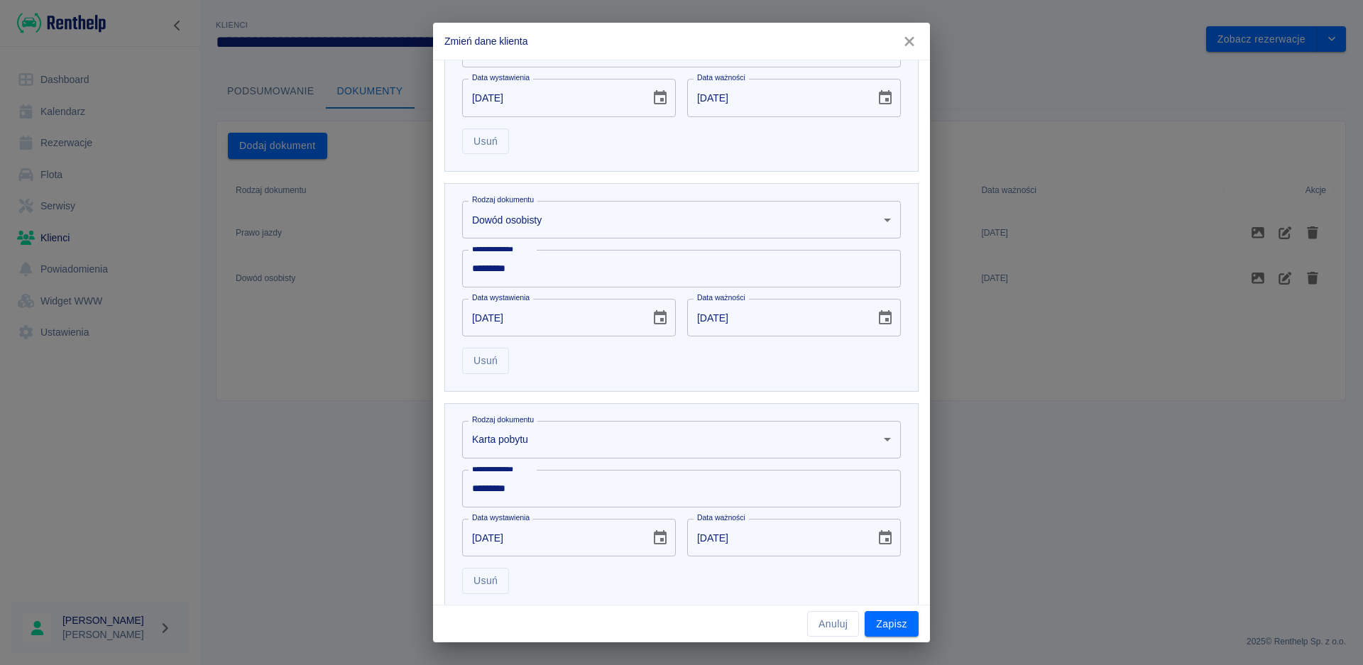
scroll to position [513, 0]
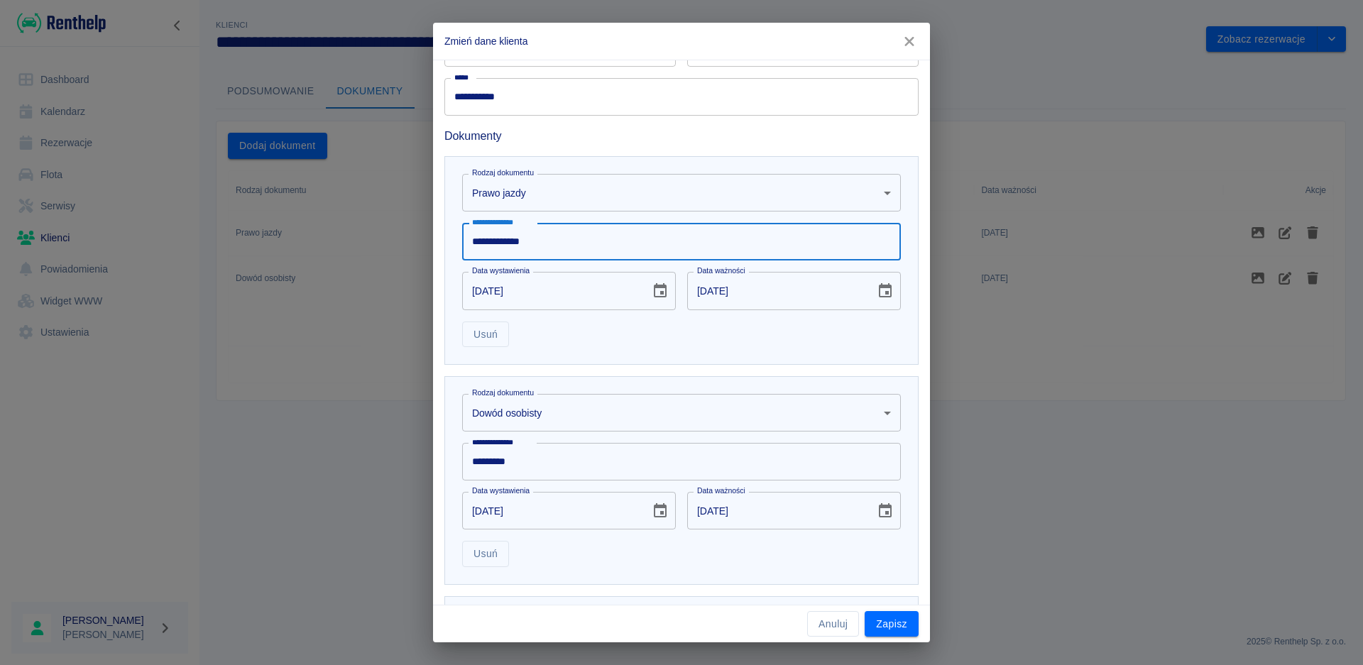
click at [556, 241] on input "**********" at bounding box center [681, 242] width 439 height 38
type input "*"
type input "**********"
click at [477, 292] on input "[DATE]" at bounding box center [551, 291] width 178 height 38
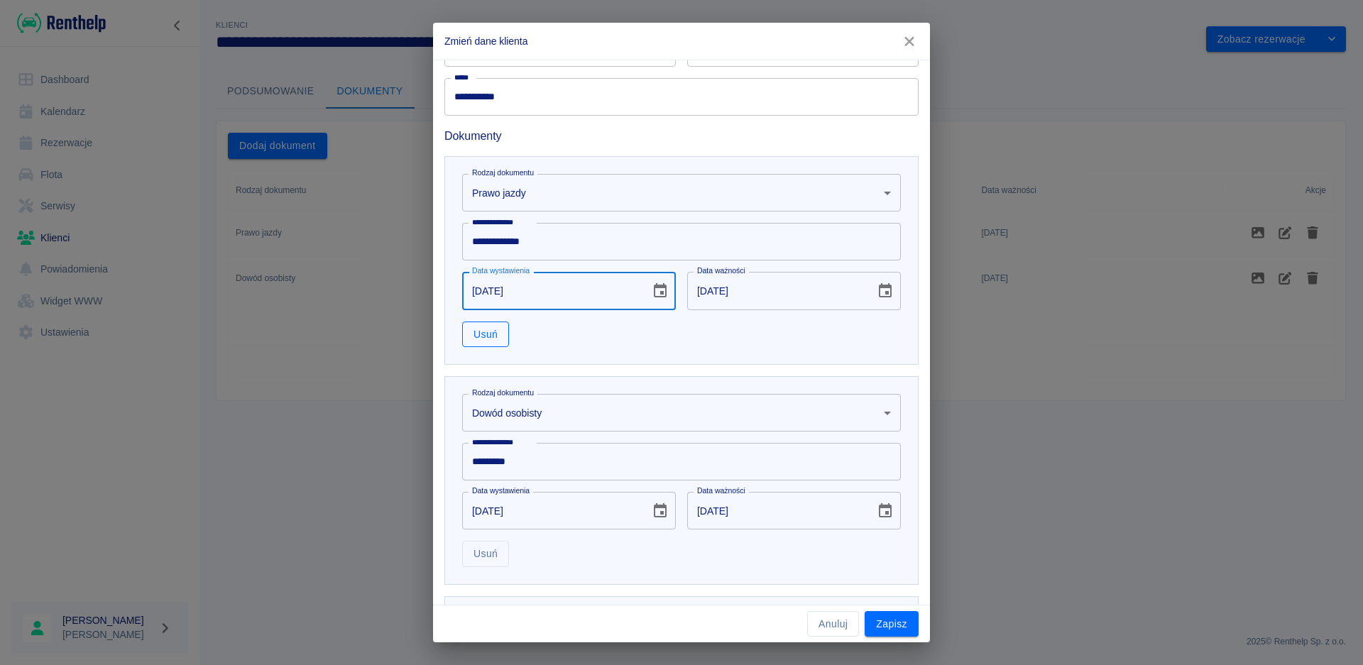
type input "[DATE]"
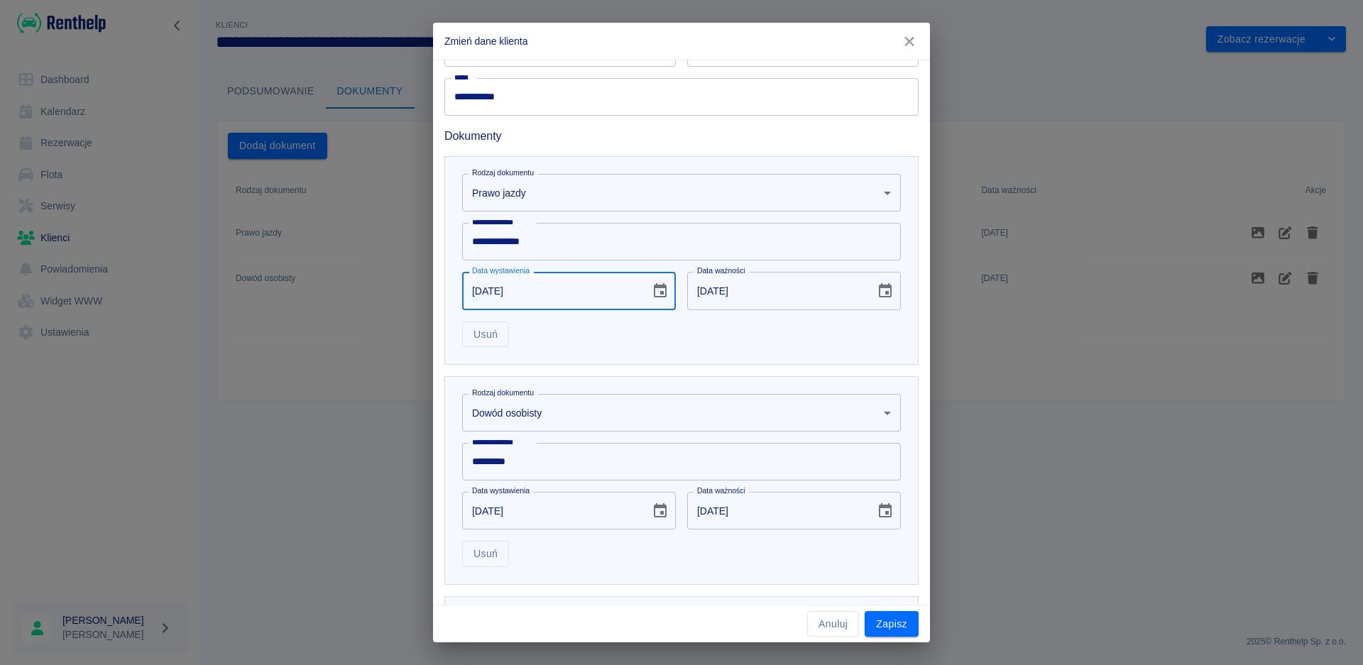
click at [731, 292] on input "[DATE]" at bounding box center [776, 291] width 178 height 38
type input "[DATE]"
click at [784, 336] on div "Usuń" at bounding box center [676, 329] width 450 height 38
click at [895, 636] on button "Zapisz" at bounding box center [891, 624] width 54 height 26
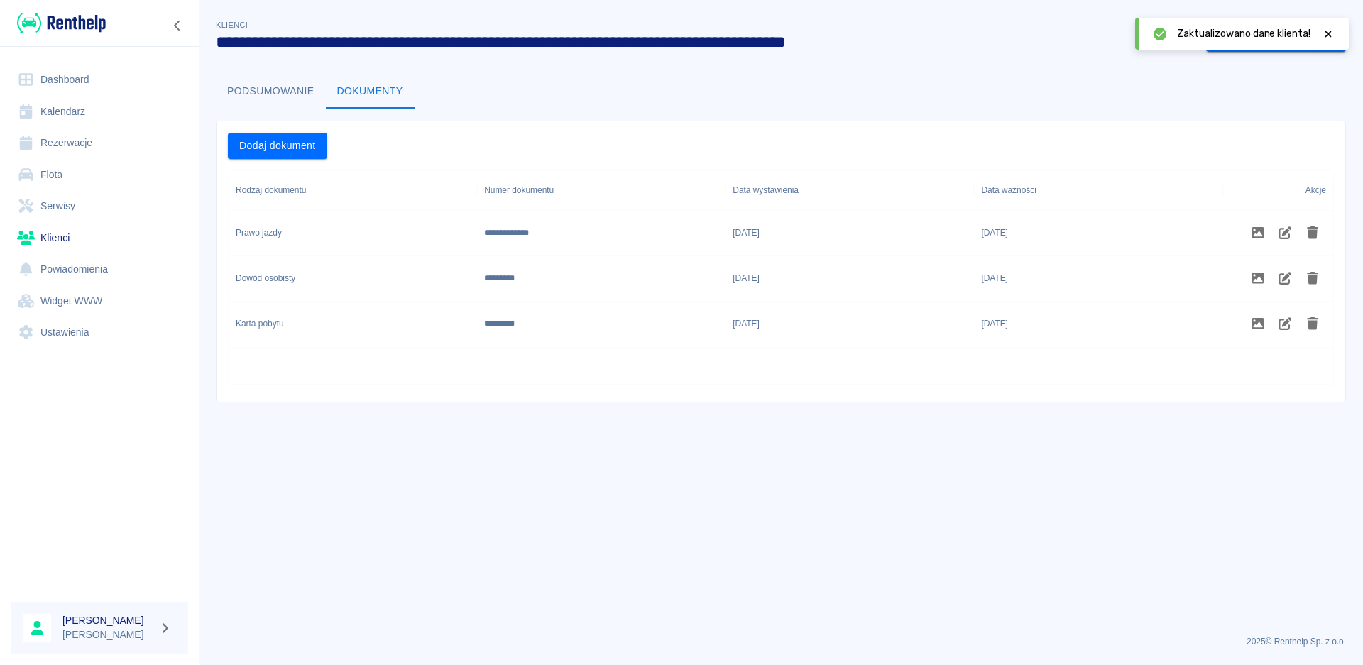
click at [1329, 28] on div at bounding box center [1328, 33] width 13 height 15
click at [1269, 38] on button "Zobacz rezerwacje" at bounding box center [1261, 39] width 111 height 26
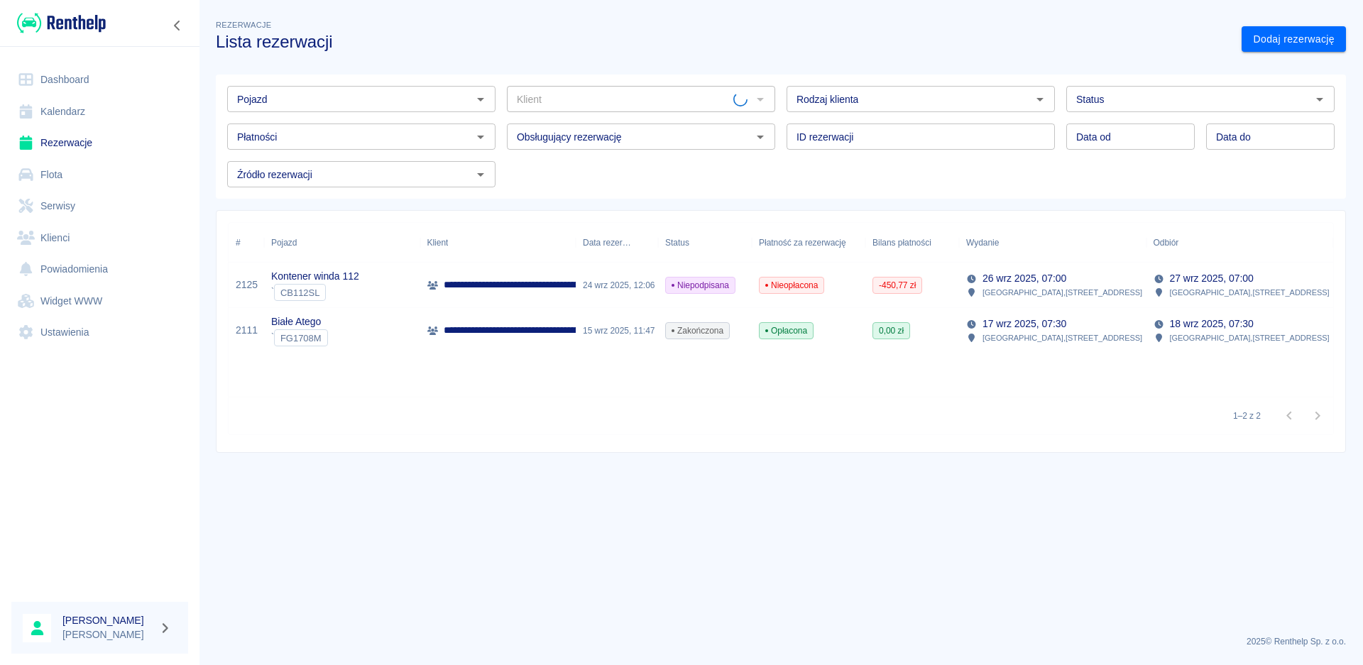
click at [612, 289] on div "24 wrz 2025, 12:06" at bounding box center [617, 285] width 82 height 45
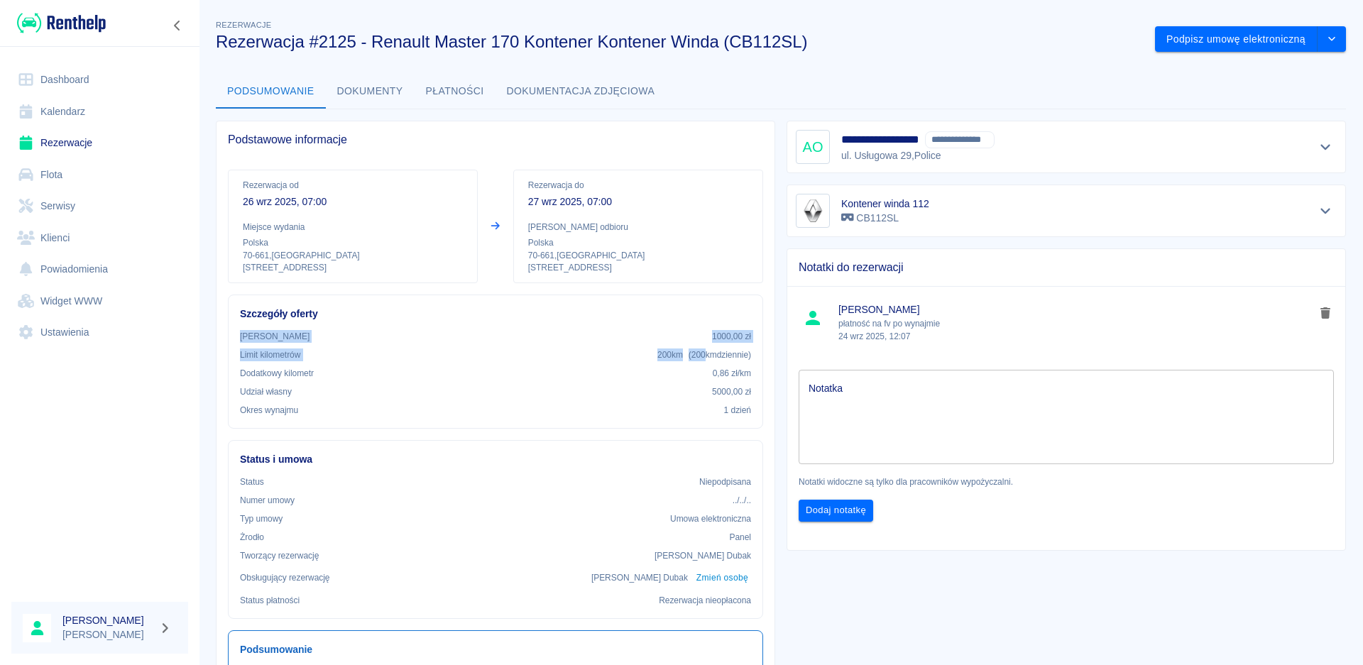
drag, startPoint x: 664, startPoint y: 317, endPoint x: 696, endPoint y: 348, distance: 44.7
click at [696, 353] on div "Szczegóły oferty Kaucja 1000,00 zł Limit kilometrów 200 km ( 200 km dziennie ) …" at bounding box center [495, 362] width 535 height 134
